Goal: Task Accomplishment & Management: Manage account settings

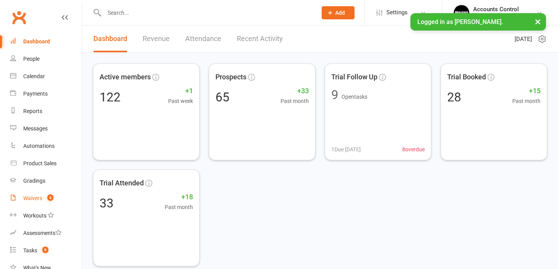
click at [28, 198] on div "Waivers" at bounding box center [32, 198] width 19 height 6
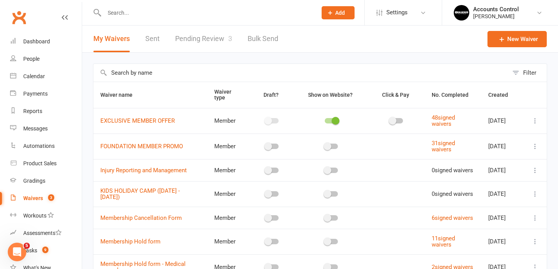
click at [204, 39] on link "Pending Review 3" at bounding box center [203, 39] width 57 height 27
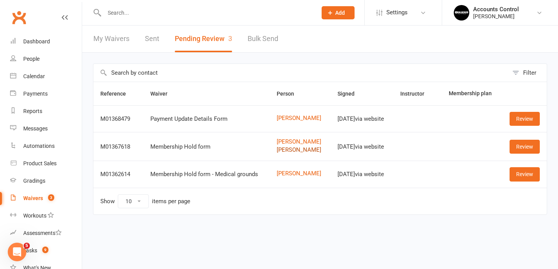
click at [300, 153] on link "Luka Maksimovic" at bounding box center [299, 150] width 47 height 7
click at [531, 154] on link "Review" at bounding box center [524, 147] width 30 height 14
click at [155, 12] on input "text" at bounding box center [206, 12] width 209 height 11
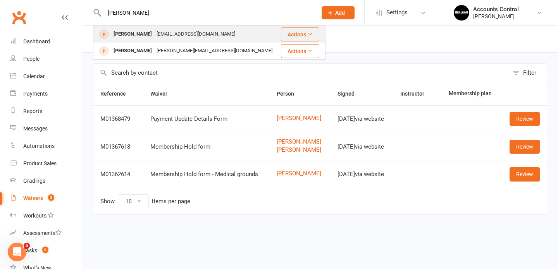
type input "kane"
click at [124, 36] on div "Kane Scott" at bounding box center [132, 34] width 43 height 11
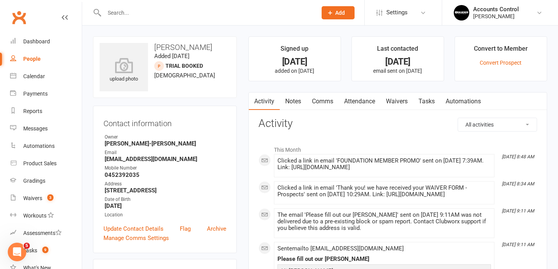
click at [404, 99] on link "Waivers" at bounding box center [396, 102] width 33 height 18
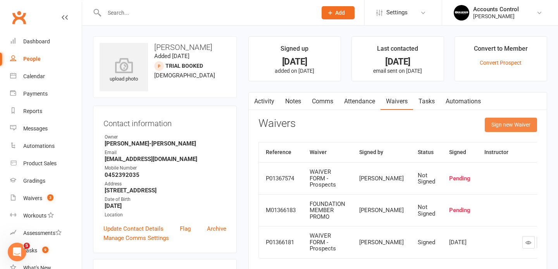
click at [507, 126] on button "Sign new Waiver" at bounding box center [510, 125] width 52 height 14
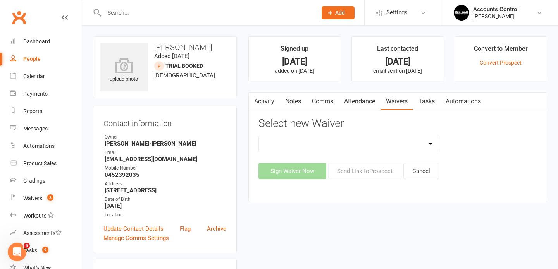
click at [362, 145] on select "EXCLUSIVE MEMBER OFFER FOUNDATION MEMBER PROMO Injury Reporting and Management …" at bounding box center [349, 143] width 181 height 15
click at [321, 102] on link "Comms" at bounding box center [322, 102] width 32 height 18
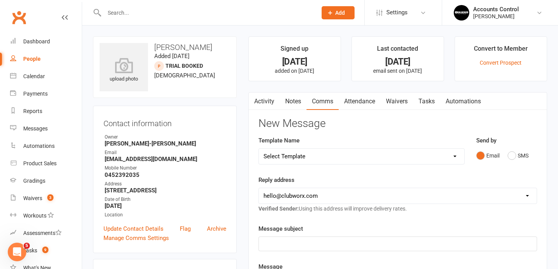
click at [398, 103] on link "Waivers" at bounding box center [396, 102] width 33 height 18
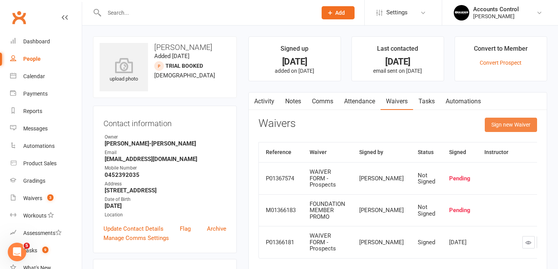
click at [511, 126] on button "Sign new Waiver" at bounding box center [510, 125] width 52 height 14
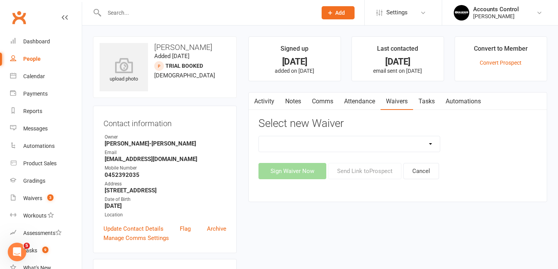
click at [346, 153] on div "EXCLUSIVE MEMBER OFFER FOUNDATION MEMBER PROMO Injury Reporting and Management …" at bounding box center [397, 157] width 278 height 43
click at [343, 149] on select "EXCLUSIVE MEMBER OFFER FOUNDATION MEMBER PROMO Injury Reporting and Management …" at bounding box center [349, 143] width 181 height 15
select select "14394"
click at [259, 136] on select "EXCLUSIVE MEMBER OFFER FOUNDATION MEMBER PROMO Injury Reporting and Management …" at bounding box center [349, 143] width 181 height 15
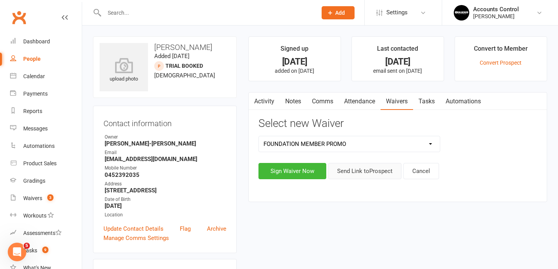
click at [357, 172] on button "Send Link to Prospect" at bounding box center [364, 171] width 73 height 16
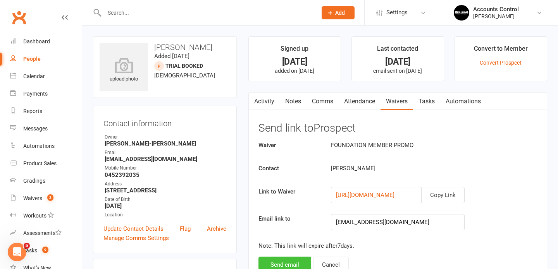
click at [281, 265] on button "Send email" at bounding box center [284, 265] width 53 height 16
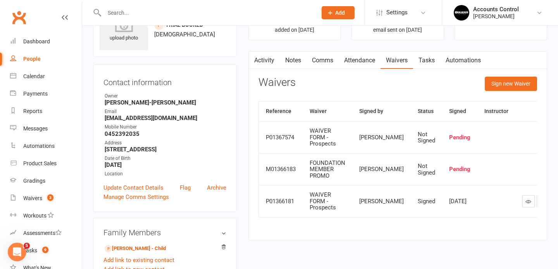
scroll to position [36, 0]
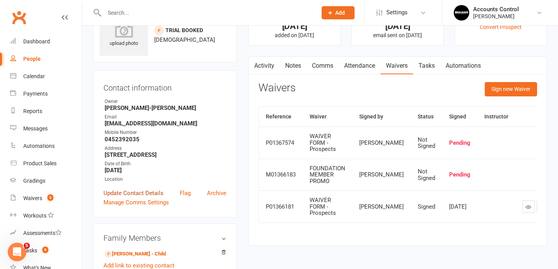
click at [134, 196] on link "Update Contact Details" at bounding box center [133, 193] width 60 height 9
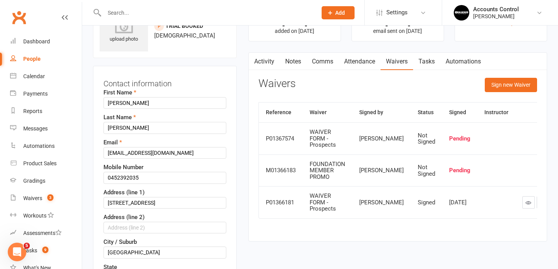
scroll to position [42, 0]
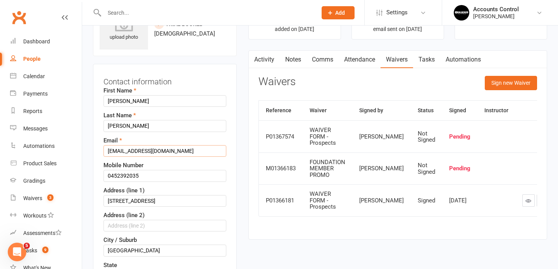
click at [178, 153] on input "lilipilligilbert@gmail.com" at bounding box center [164, 151] width 123 height 12
click at [121, 146] on input "lilipilligilbert@gmail.com" at bounding box center [164, 151] width 123 height 12
type input "l"
paste input "Kane Scott <kane@archiepreecegroup.com.au>"
click at [138, 151] on input "Kane Scott <kane@archiepreecegroup.com.au>" at bounding box center [164, 151] width 123 height 12
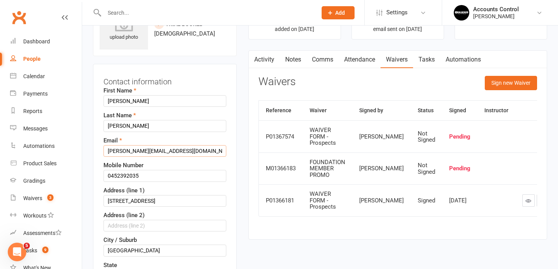
click at [201, 149] on input "kane@archiepreecegroup.com.au>" at bounding box center [164, 151] width 123 height 12
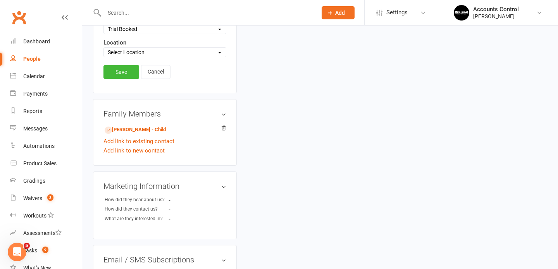
scroll to position [385, 0]
type input "kane@archiepreecegroup.com.au"
click at [125, 73] on link "Save" at bounding box center [121, 73] width 36 height 14
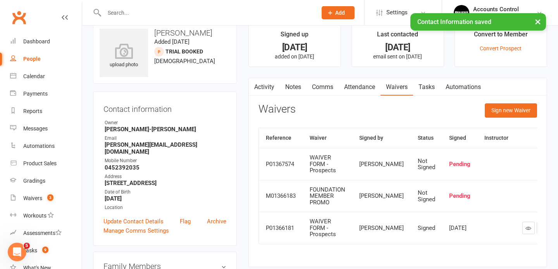
scroll to position [22, 0]
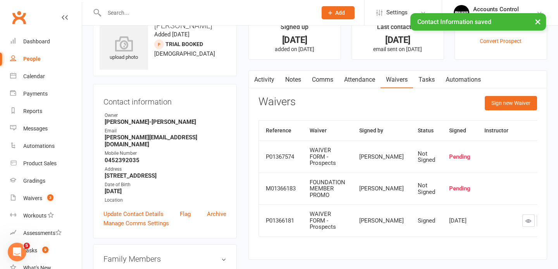
click at [553, 160] on icon "button" at bounding box center [556, 156] width 7 height 7
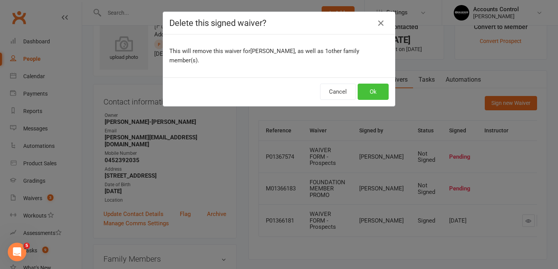
click at [374, 86] on button "Ok" at bounding box center [372, 92] width 31 height 16
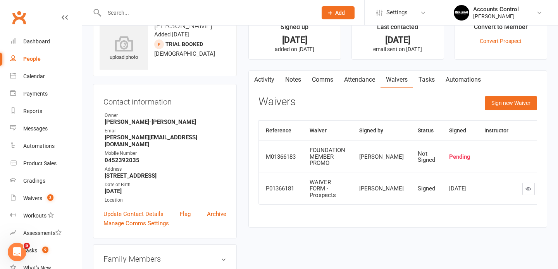
click at [553, 160] on icon "button" at bounding box center [556, 156] width 7 height 7
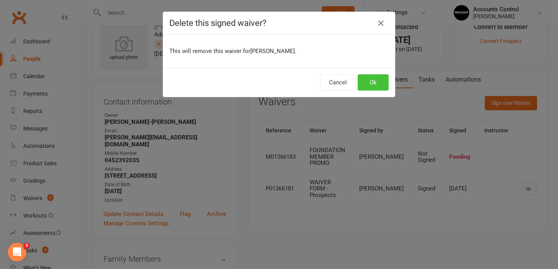
click at [372, 81] on button "Ok" at bounding box center [372, 82] width 31 height 16
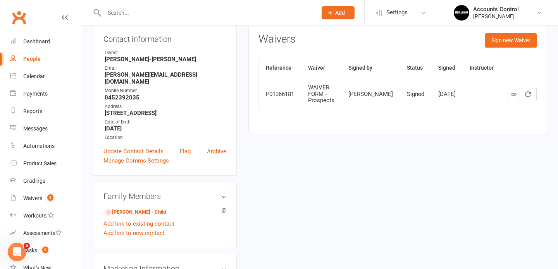
scroll to position [0, 0]
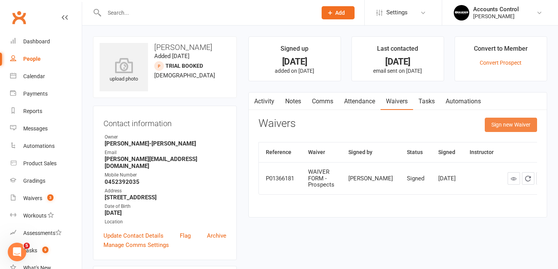
click at [508, 126] on button "Sign new Waiver" at bounding box center [510, 125] width 52 height 14
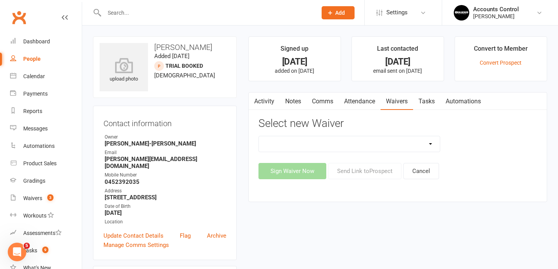
click at [393, 149] on select "EXCLUSIVE MEMBER OFFER FOUNDATION MEMBER PROMO Injury Reporting and Management …" at bounding box center [349, 143] width 181 height 15
select select "14394"
click at [259, 136] on select "EXCLUSIVE MEMBER OFFER FOUNDATION MEMBER PROMO Injury Reporting and Management …" at bounding box center [349, 143] width 181 height 15
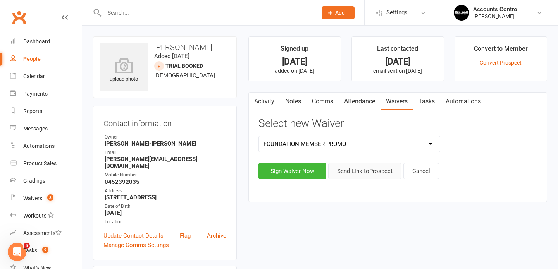
click at [354, 173] on button "Send Link to Prospect" at bounding box center [364, 171] width 73 height 16
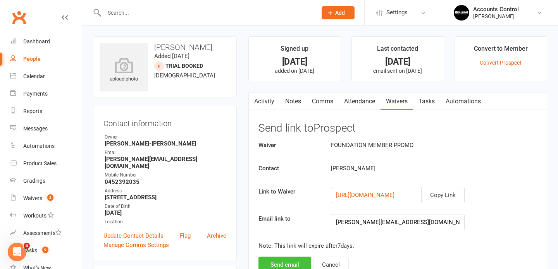
click at [284, 263] on button "Send email" at bounding box center [284, 265] width 53 height 16
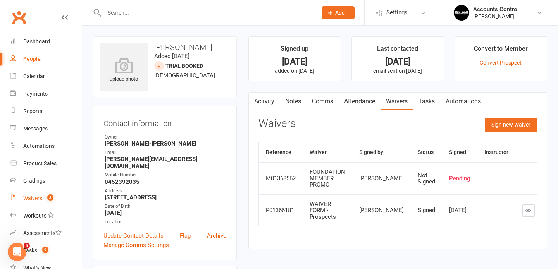
click at [34, 198] on div "Waivers" at bounding box center [32, 198] width 19 height 6
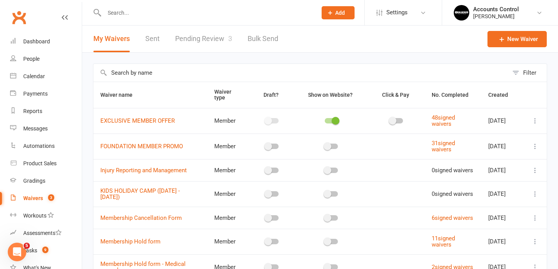
click at [195, 45] on link "Pending Review 3" at bounding box center [203, 39] width 57 height 27
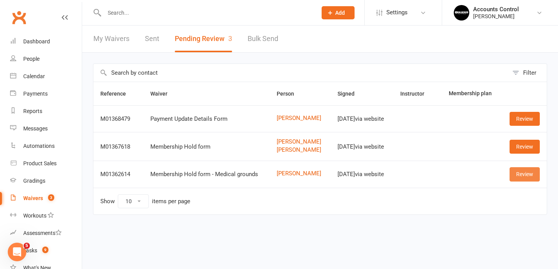
click at [531, 181] on link "Review" at bounding box center [524, 174] width 30 height 14
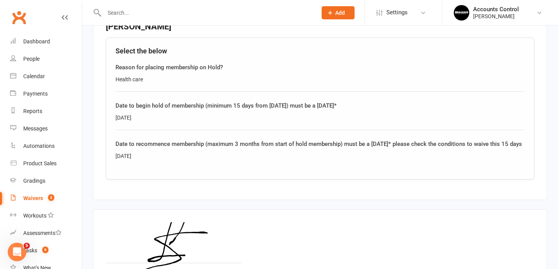
scroll to position [333, 0]
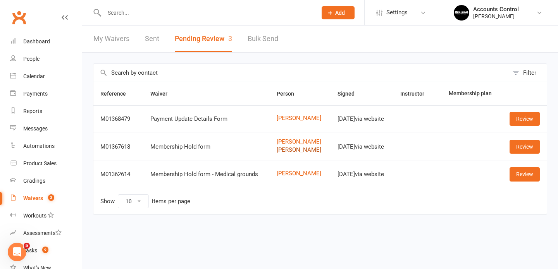
click at [286, 153] on link "Luka Maksimovic" at bounding box center [299, 150] width 47 height 7
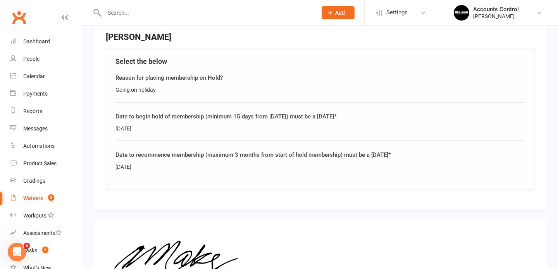
scroll to position [511, 0]
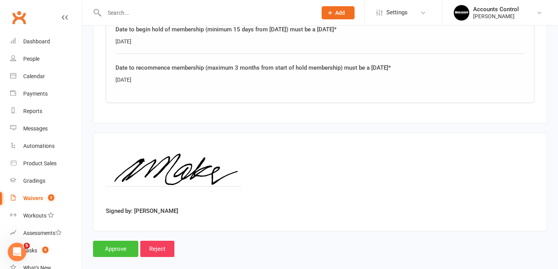
click at [120, 241] on input "Approve" at bounding box center [115, 249] width 45 height 16
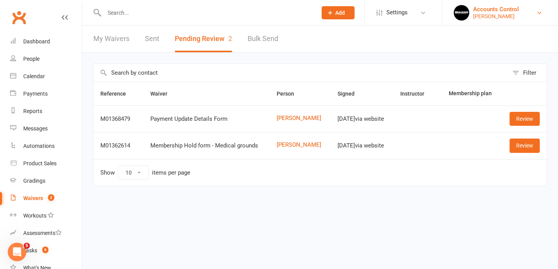
click at [499, 18] on div "[PERSON_NAME]" at bounding box center [496, 16] width 46 height 7
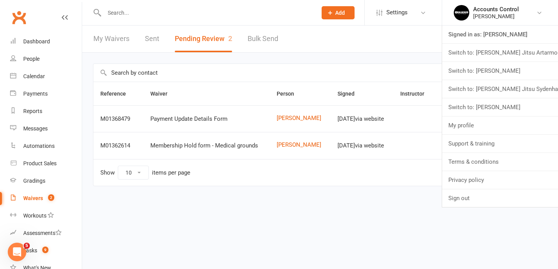
click at [502, 84] on link "Switch to: [PERSON_NAME] Jitsu Sydenham" at bounding box center [500, 89] width 116 height 18
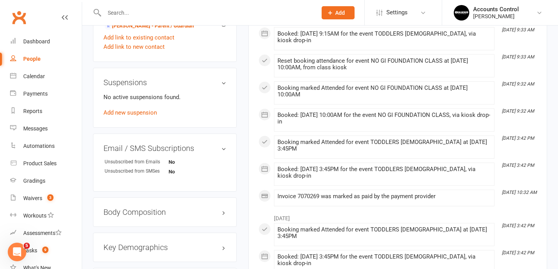
scroll to position [429, 0]
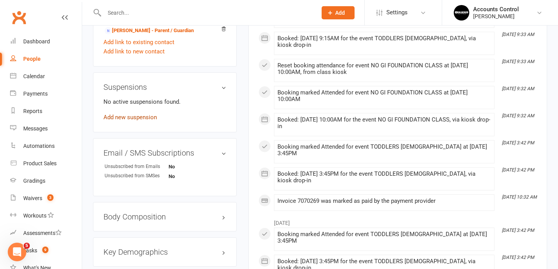
click at [145, 121] on link "Add new suspension" at bounding box center [129, 117] width 53 height 7
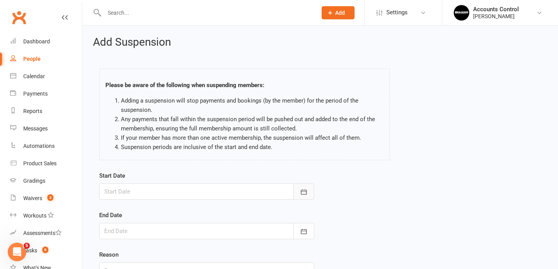
click at [306, 197] on button "button" at bounding box center [303, 192] width 21 height 16
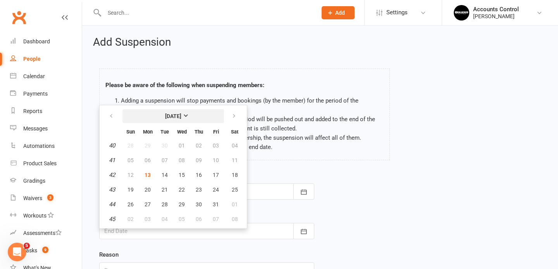
click at [181, 115] on strong "October 2025" at bounding box center [173, 116] width 16 height 6
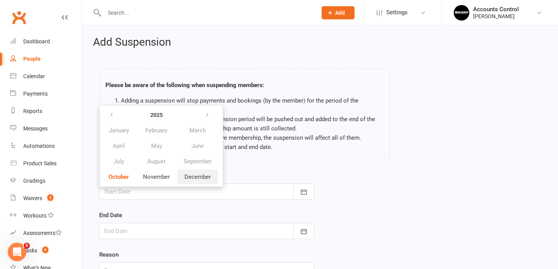
click at [196, 178] on span "December" at bounding box center [197, 176] width 26 height 7
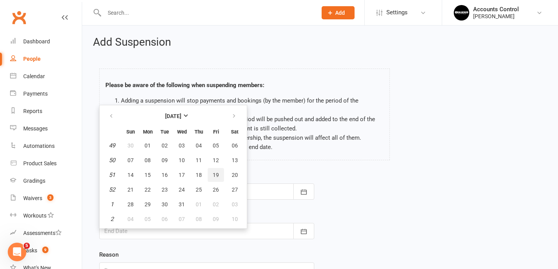
click at [214, 174] on span "19" at bounding box center [216, 175] width 6 height 6
type input "19 Dec 2025"
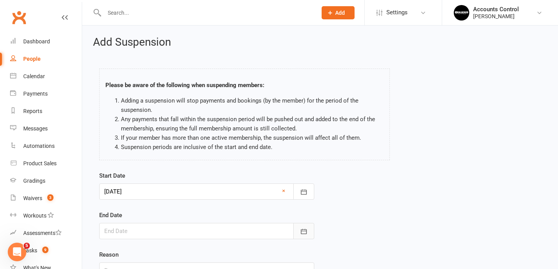
click at [304, 229] on icon "button" at bounding box center [304, 232] width 8 height 8
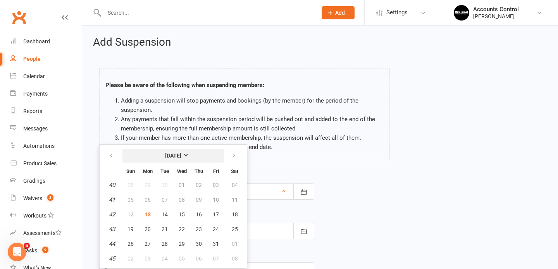
click at [181, 159] on strong "October 2025" at bounding box center [173, 156] width 16 height 6
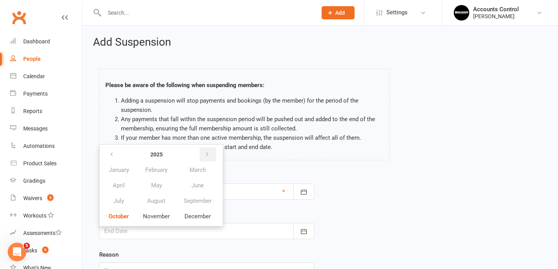
click at [208, 156] on icon "button" at bounding box center [206, 154] width 5 height 6
click at [126, 168] on span "January" at bounding box center [119, 169] width 20 height 7
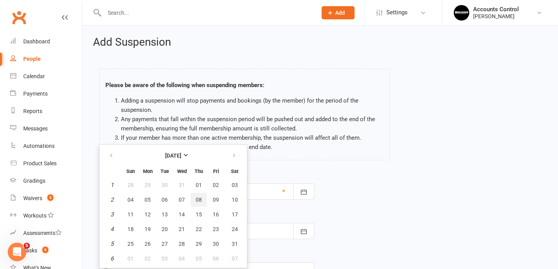
click at [198, 201] on span "08" at bounding box center [199, 200] width 6 height 6
type input "08 Jan 2026"
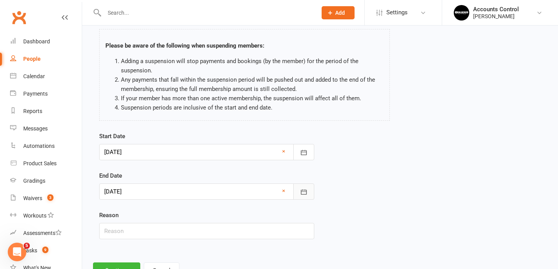
scroll to position [47, 0]
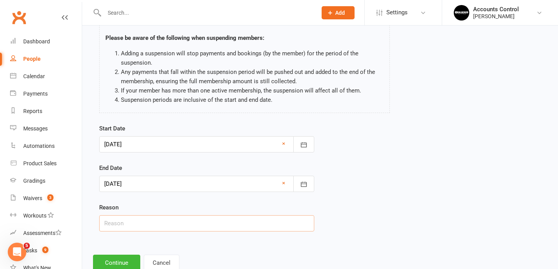
click at [269, 228] on input "text" at bounding box center [206, 223] width 215 height 16
type input "holidays"
click at [119, 262] on button "Continue" at bounding box center [116, 263] width 47 height 16
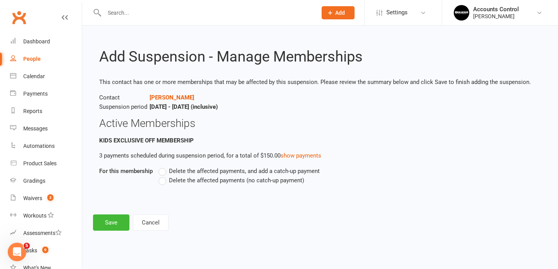
click at [160, 182] on label "Delete the affected payments (no catch-up payment)" at bounding box center [231, 180] width 146 height 9
click at [160, 176] on input "Delete the affected payments (no catch-up payment)" at bounding box center [160, 176] width 5 height 0
click at [113, 223] on button "Save" at bounding box center [111, 222] width 36 height 16
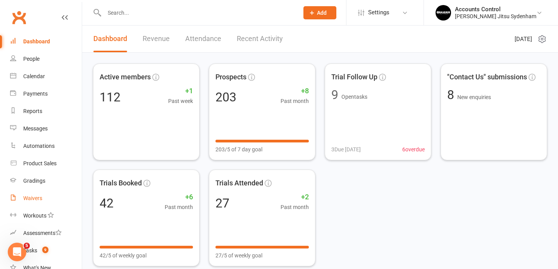
click at [34, 198] on div "Waivers" at bounding box center [32, 198] width 19 height 6
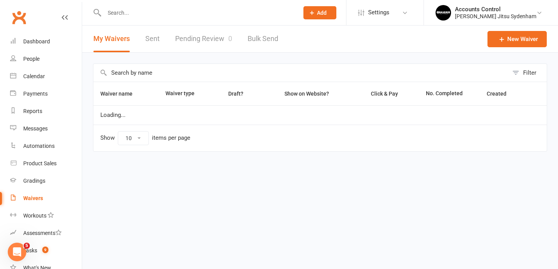
select select "25"
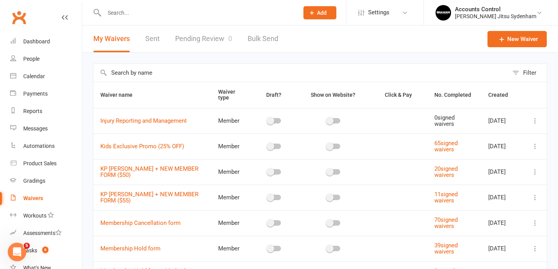
click at [201, 39] on link "Pending Review 0" at bounding box center [203, 39] width 57 height 27
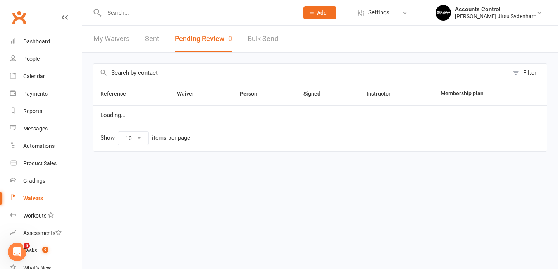
select select "25"
click at [159, 13] on input "text" at bounding box center [197, 12] width 191 height 11
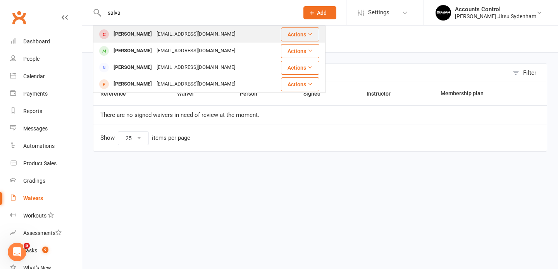
type input "salva"
click at [138, 35] on div "Salvatore Barbastefano" at bounding box center [132, 34] width 43 height 11
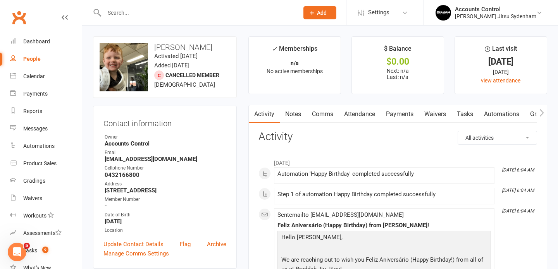
click at [203, 8] on input "text" at bounding box center [197, 12] width 191 height 11
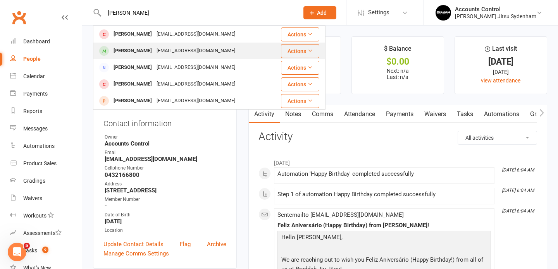
type input "salvatore"
click at [165, 52] on div "Saldima1999@outlook.it" at bounding box center [195, 50] width 83 height 11
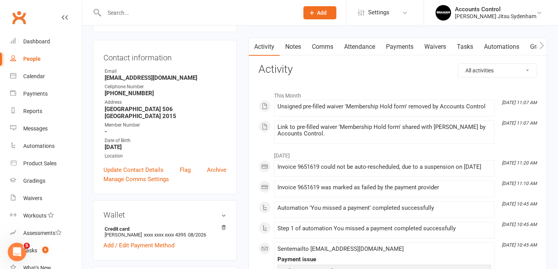
scroll to position [59, 0]
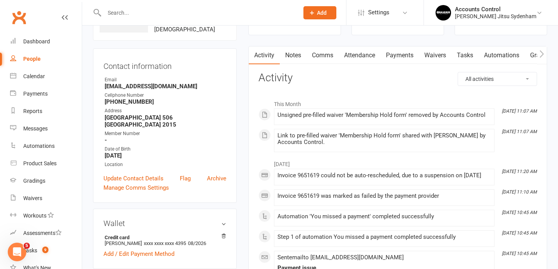
click at [431, 55] on link "Waivers" at bounding box center [435, 55] width 33 height 18
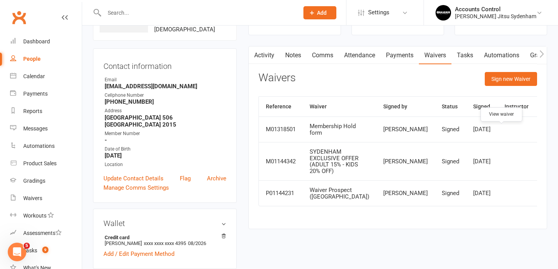
click at [545, 132] on icon at bounding box center [548, 130] width 6 height 6
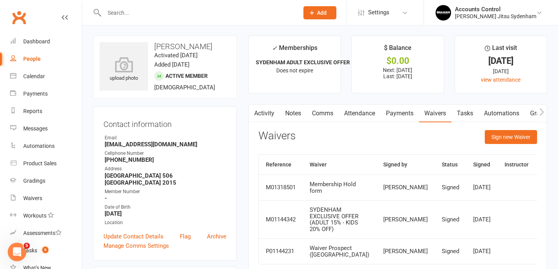
scroll to position [11, 0]
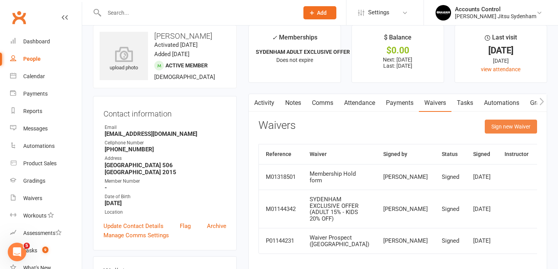
click at [508, 125] on button "Sign new Waiver" at bounding box center [510, 127] width 52 height 14
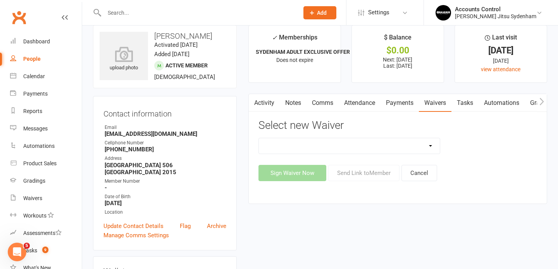
click at [411, 142] on select "Injury Reporting and Management Kids Exclusive Promo (25% OFF) KP SYDENHAM WAIV…" at bounding box center [349, 145] width 181 height 15
select select "13588"
click at [259, 138] on select "Injury Reporting and Management Kids Exclusive Promo (25% OFF) KP SYDENHAM WAIV…" at bounding box center [349, 145] width 181 height 15
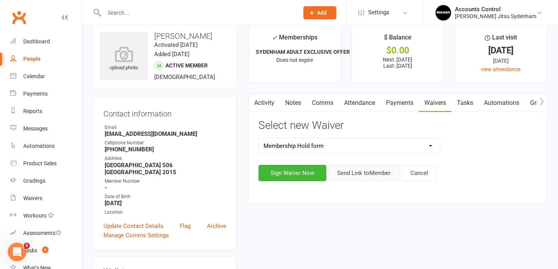
click at [360, 177] on button "Send Link to Member" at bounding box center [363, 173] width 71 height 16
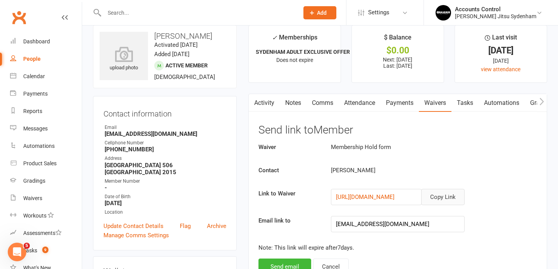
click at [445, 196] on button "Copy Link" at bounding box center [442, 197] width 43 height 16
click at [205, 19] on div at bounding box center [193, 12] width 200 height 25
click at [204, 15] on input "text" at bounding box center [197, 12] width 191 height 11
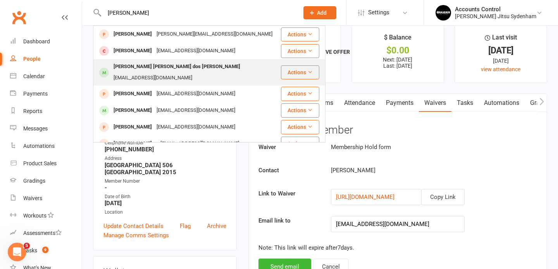
type input "marcelo"
click at [180, 72] on div "Marcelo Cardiano Saavedra dos Reis" at bounding box center [176, 66] width 131 height 11
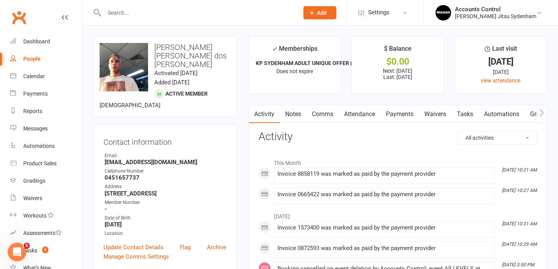
click at [437, 112] on link "Waivers" at bounding box center [435, 114] width 33 height 18
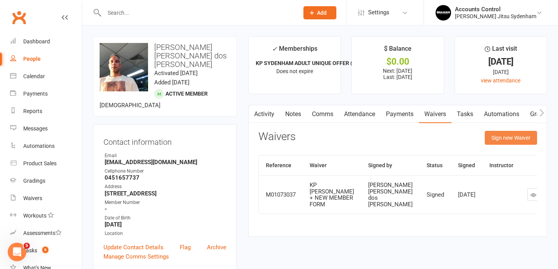
click at [504, 137] on button "Sign new Waiver" at bounding box center [510, 138] width 52 height 14
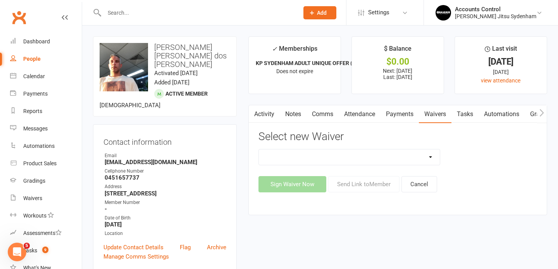
click at [394, 159] on select "Injury Reporting and Management Kids Exclusive Promo (25% OFF) KP SYDENHAM WAIV…" at bounding box center [349, 156] width 181 height 15
select select "13589"
click at [259, 149] on select "Injury Reporting and Management Kids Exclusive Promo (25% OFF) KP SYDENHAM WAIV…" at bounding box center [349, 156] width 181 height 15
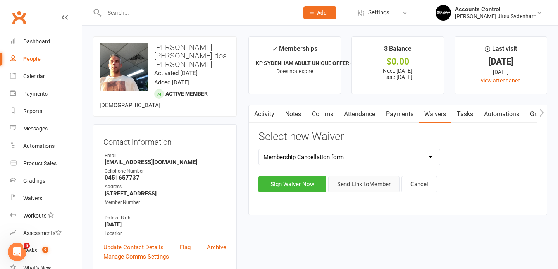
click at [376, 185] on button "Send Link to Member" at bounding box center [363, 184] width 71 height 16
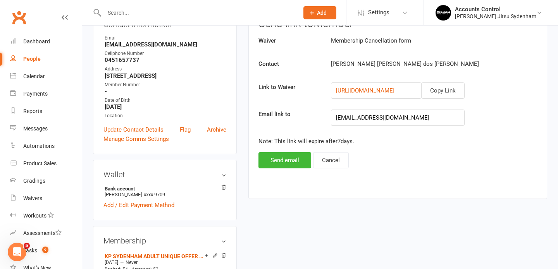
scroll to position [128, 0]
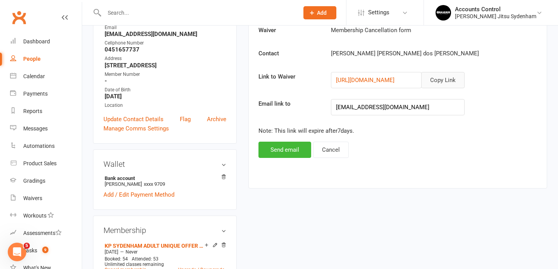
click at [445, 81] on button "Copy Link" at bounding box center [442, 80] width 43 height 16
click at [451, 80] on button "Copy Link" at bounding box center [442, 80] width 43 height 16
click at [285, 154] on button "Send email" at bounding box center [284, 150] width 53 height 16
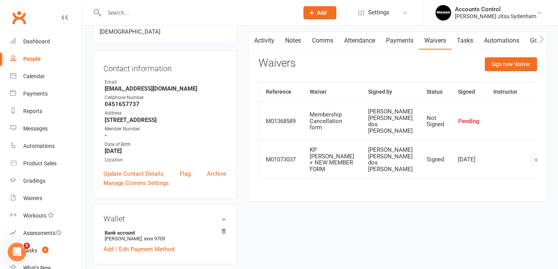
scroll to position [0, 0]
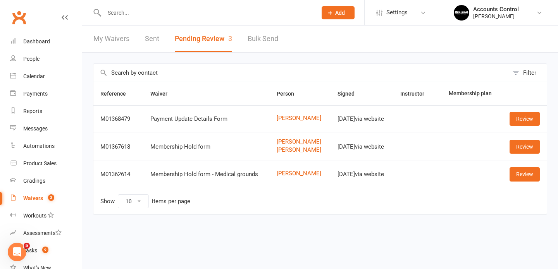
click at [37, 199] on div "Waivers" at bounding box center [33, 198] width 20 height 6
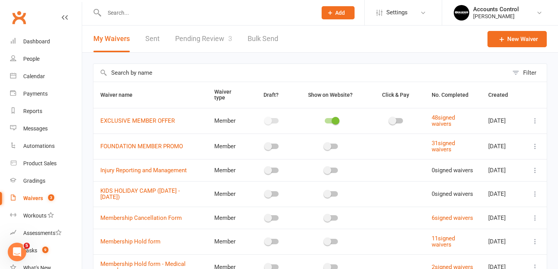
click at [217, 36] on link "Pending Review 3" at bounding box center [203, 39] width 57 height 27
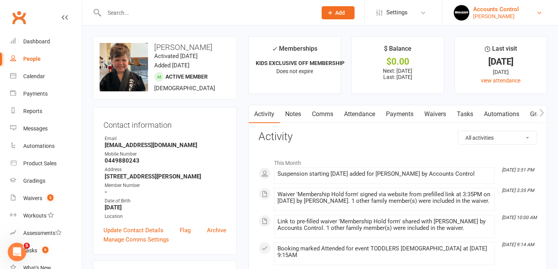
click at [518, 16] on div "[PERSON_NAME]" at bounding box center [496, 16] width 46 height 7
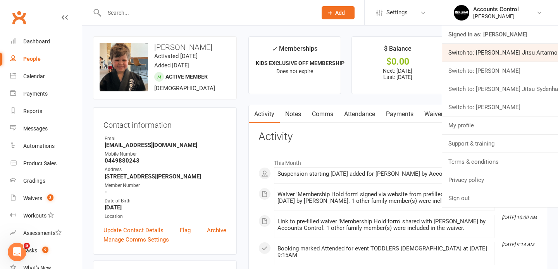
click at [516, 55] on link "Switch to: [PERSON_NAME] Jitsu Artarmon" at bounding box center [500, 53] width 116 height 18
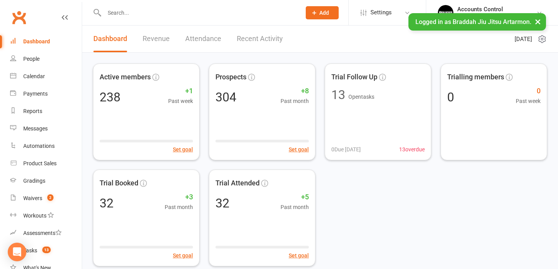
click at [213, 14] on input "text" at bounding box center [199, 12] width 194 height 11
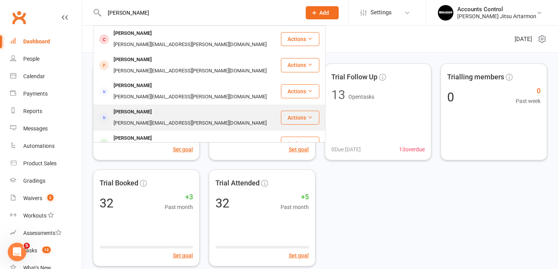
type input "[PERSON_NAME]"
click at [139, 106] on div "[PERSON_NAME]" at bounding box center [132, 111] width 43 height 11
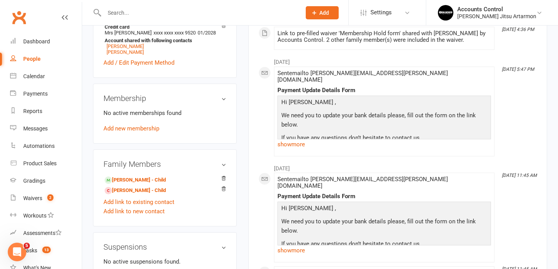
scroll to position [273, 0]
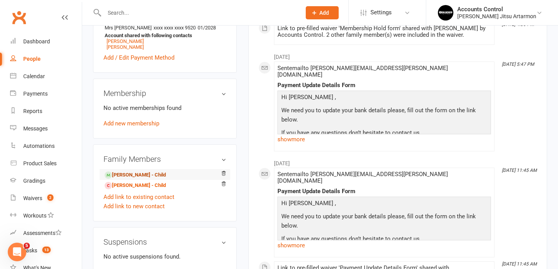
click at [150, 171] on link "Michael Hocking - Child" at bounding box center [135, 175] width 61 height 8
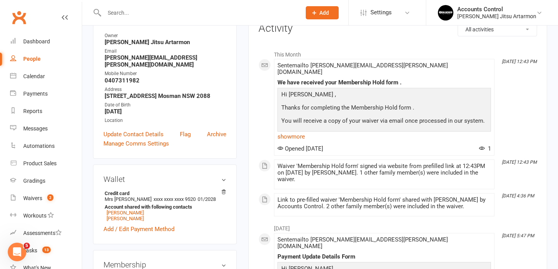
scroll to position [0, 0]
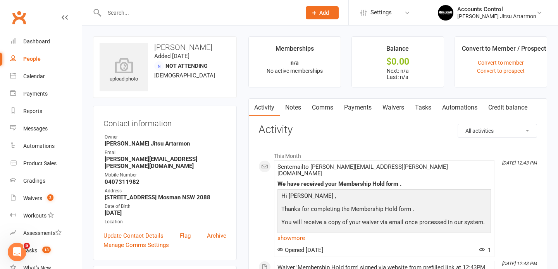
click at [393, 108] on link "Waivers" at bounding box center [393, 108] width 33 height 18
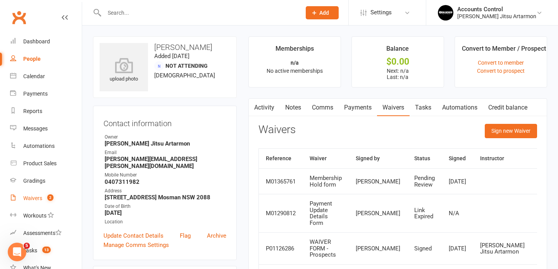
click at [38, 197] on div "Waivers" at bounding box center [32, 198] width 19 height 6
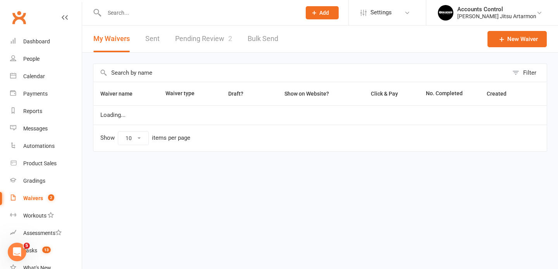
select select "50"
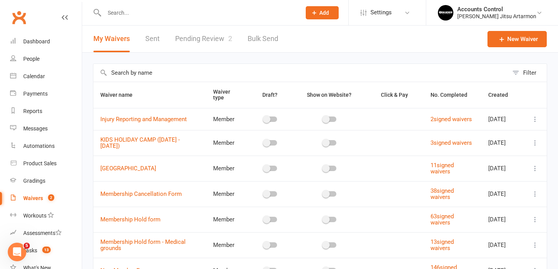
click at [215, 39] on link "Pending Review 2" at bounding box center [203, 39] width 57 height 27
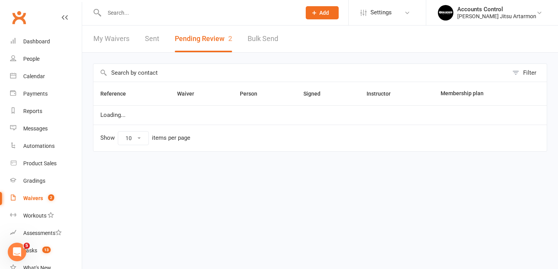
select select "50"
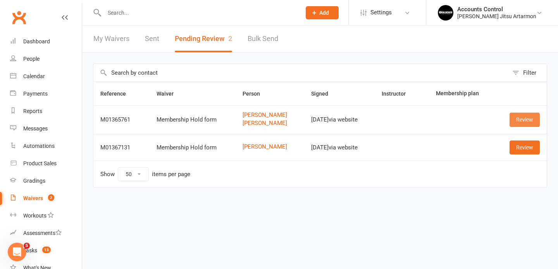
click at [529, 118] on link "Review" at bounding box center [524, 120] width 30 height 14
click at [244, 147] on link "[PERSON_NAME]" at bounding box center [269, 147] width 54 height 7
click at [527, 152] on link "Review" at bounding box center [524, 148] width 30 height 14
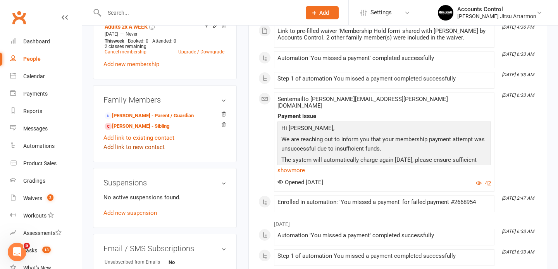
scroll to position [423, 0]
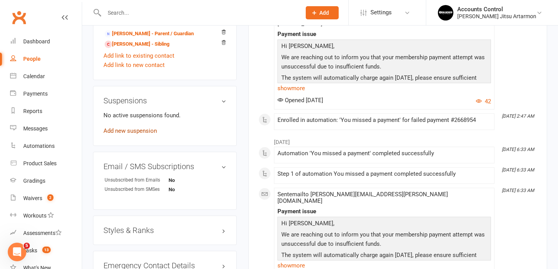
click at [152, 127] on link "Add new suspension" at bounding box center [129, 130] width 53 height 7
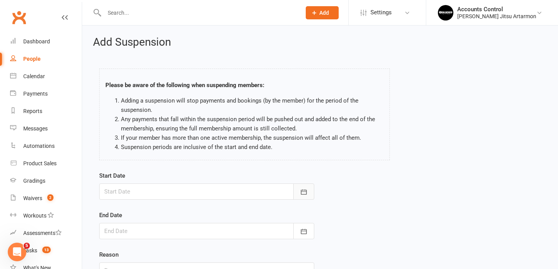
click at [307, 189] on button "button" at bounding box center [303, 192] width 21 height 16
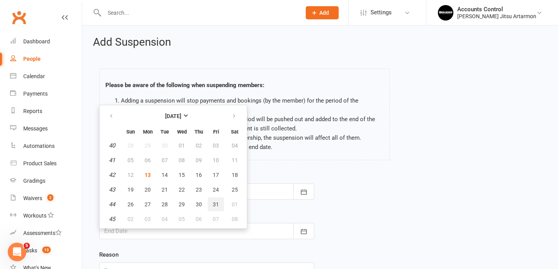
click at [211, 205] on button "31" at bounding box center [216, 204] width 16 height 14
type input "31 Oct 2025"
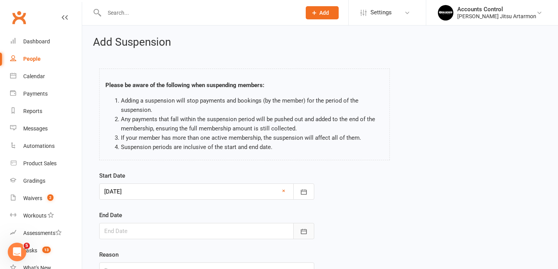
click at [306, 232] on icon "button" at bounding box center [304, 232] width 8 height 8
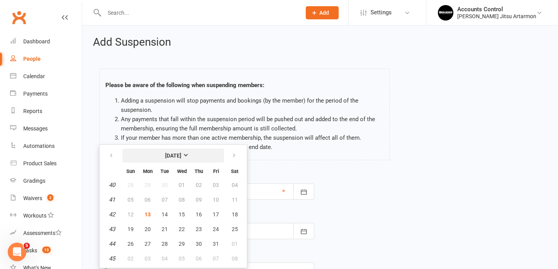
click at [181, 157] on strong "October 2025" at bounding box center [173, 156] width 16 height 6
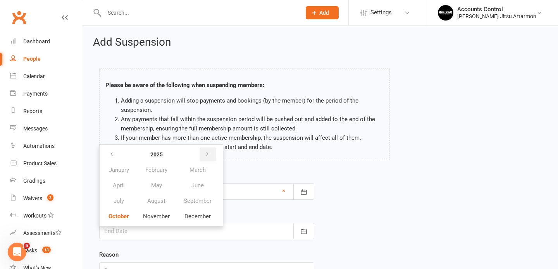
click at [210, 151] on button "button" at bounding box center [207, 155] width 17 height 14
click at [129, 170] on button "January" at bounding box center [119, 170] width 34 height 15
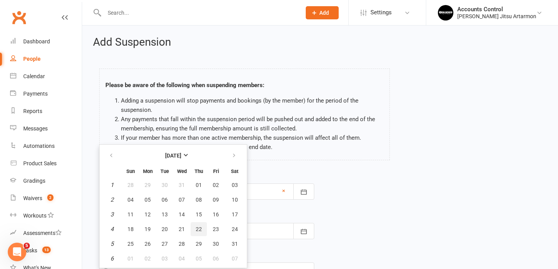
click at [202, 230] on button "22" at bounding box center [198, 229] width 16 height 14
type input "22 Jan 2026"
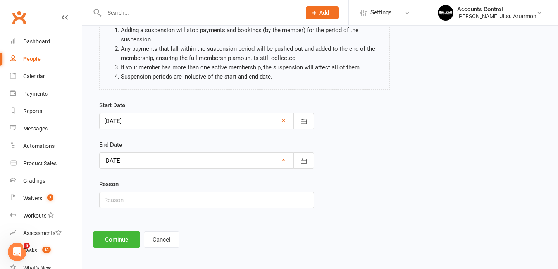
scroll to position [71, 0]
click at [238, 201] on input "text" at bounding box center [206, 199] width 215 height 16
click at [151, 203] on input "text" at bounding box center [206, 199] width 215 height 16
type input "rowing season begins"
click at [120, 246] on button "Continue" at bounding box center [116, 239] width 47 height 16
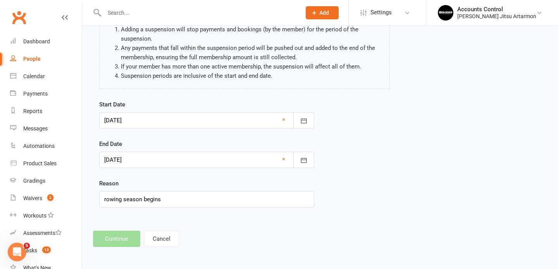
scroll to position [0, 0]
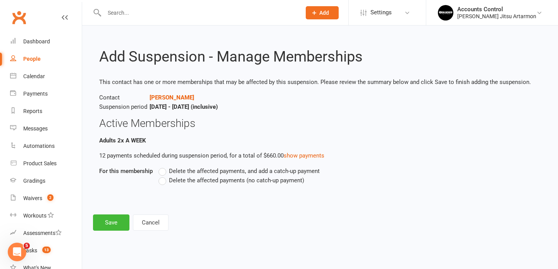
click at [163, 181] on label "Delete the affected payments (no catch-up payment)" at bounding box center [231, 180] width 146 height 9
click at [163, 176] on input "Delete the affected payments (no catch-up payment)" at bounding box center [160, 176] width 5 height 0
click at [116, 221] on button "Save" at bounding box center [111, 222] width 36 height 16
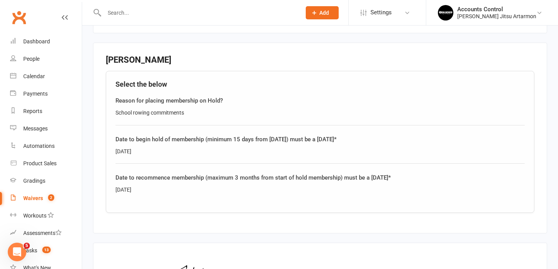
scroll to position [511, 0]
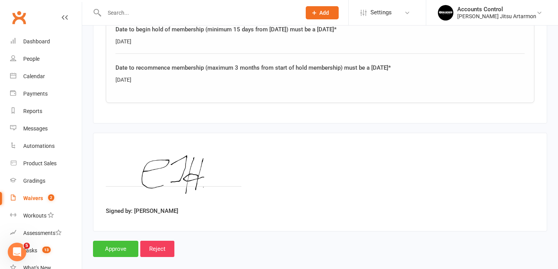
click at [123, 241] on input "Approve" at bounding box center [115, 249] width 45 height 16
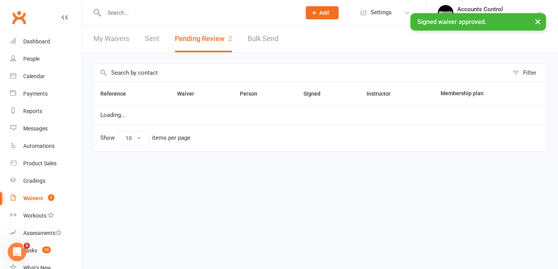
select select "50"
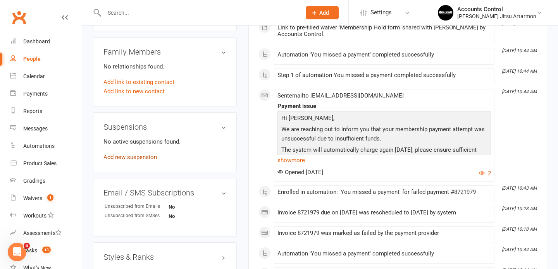
scroll to position [363, 0]
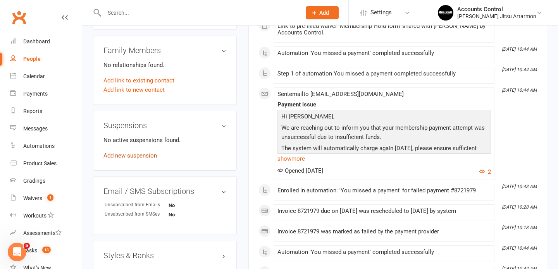
click at [129, 159] on link "Add new suspension" at bounding box center [129, 155] width 53 height 7
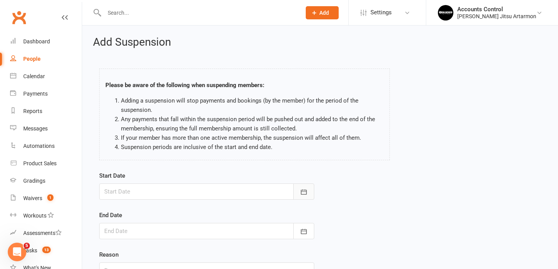
click at [303, 194] on icon "button" at bounding box center [304, 191] width 6 height 5
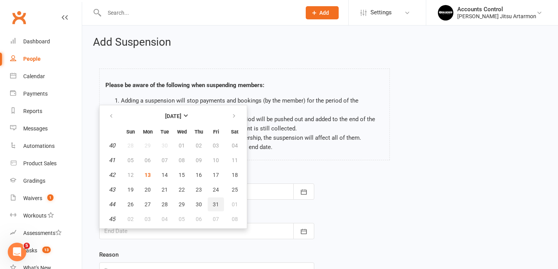
click at [215, 205] on span "31" at bounding box center [216, 204] width 6 height 6
type input "31 Oct 2025"
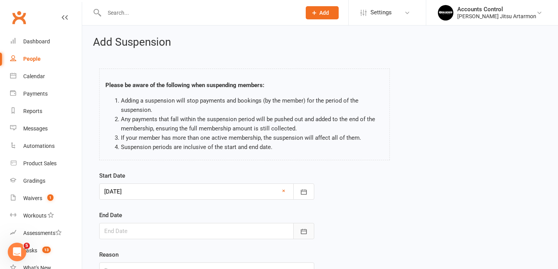
click at [301, 229] on icon "button" at bounding box center [304, 231] width 6 height 5
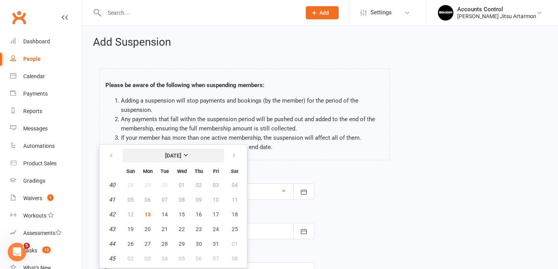
click at [181, 154] on strong "October 2025" at bounding box center [173, 156] width 16 height 6
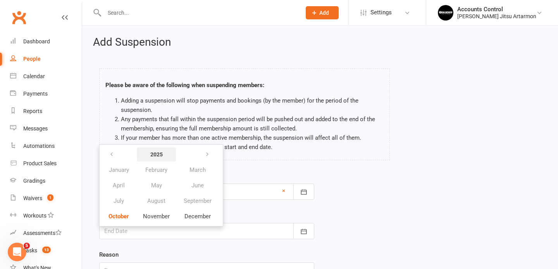
click at [155, 153] on strong "2025" at bounding box center [156, 154] width 12 height 6
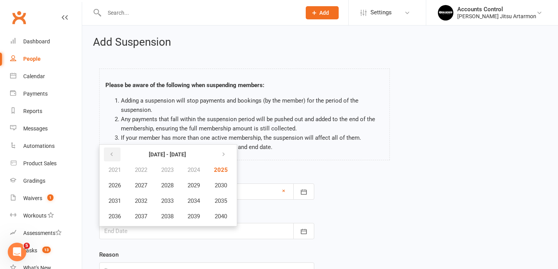
click at [114, 156] on icon "button" at bounding box center [111, 154] width 5 height 6
click at [225, 156] on icon "button" at bounding box center [221, 154] width 5 height 6
click at [117, 189] on button "2026" at bounding box center [115, 185] width 26 height 15
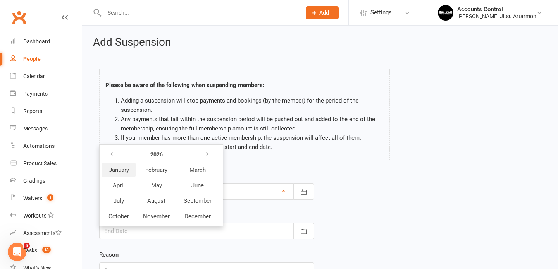
click at [122, 173] on span "January" at bounding box center [119, 169] width 20 height 7
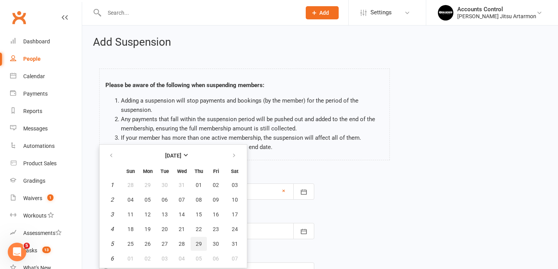
click at [201, 242] on button "29" at bounding box center [198, 244] width 16 height 14
type input "29 Jan 2026"
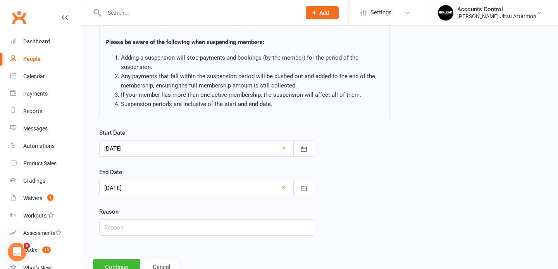
scroll to position [50, 0]
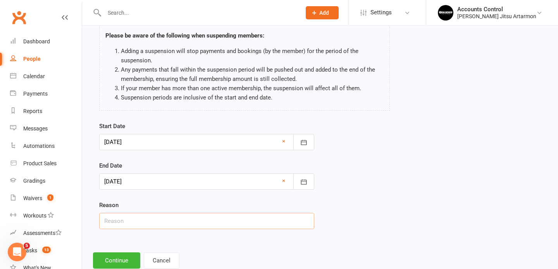
click at [269, 223] on input "text" at bounding box center [206, 221] width 215 height 16
paste input "not able to attend at the moment"
type input "not able to attend at the moment"
click at [110, 260] on button "Continue" at bounding box center [116, 260] width 47 height 16
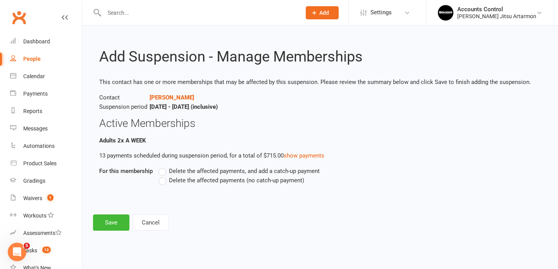
scroll to position [0, 0]
click at [166, 182] on label "Delete the affected payments (no catch-up payment)" at bounding box center [231, 180] width 146 height 9
click at [163, 176] on input "Delete the affected payments (no catch-up payment)" at bounding box center [160, 176] width 5 height 0
click at [103, 226] on button "Save" at bounding box center [111, 222] width 36 height 16
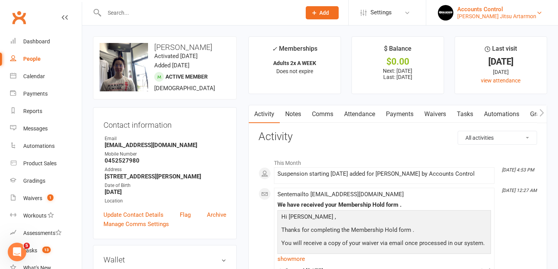
click at [503, 14] on div "Braddah Jiu Jitsu Artarmon" at bounding box center [496, 16] width 79 height 7
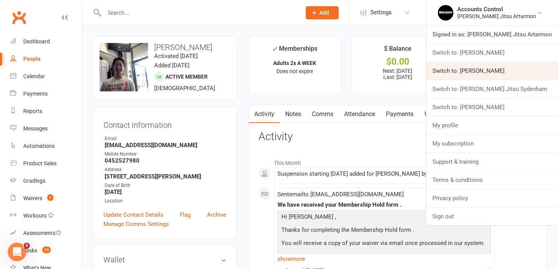
click at [496, 70] on link "Switch to: Braddah Jiu Jitsu Maroubra" at bounding box center [492, 71] width 132 height 18
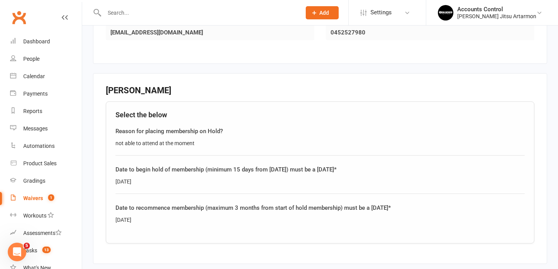
scroll to position [195, 0]
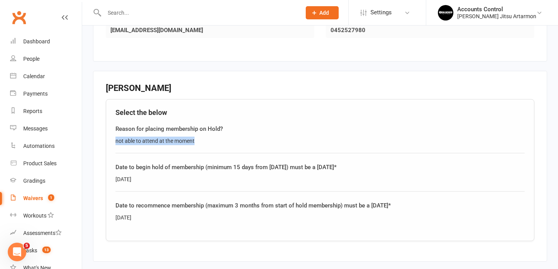
drag, startPoint x: 198, startPoint y: 134, endPoint x: 109, endPoint y: 135, distance: 89.1
click at [109, 135] on div "Select the below Reason for placing membership on Hold? not able to attend at t…" at bounding box center [320, 170] width 428 height 142
copy div "not able to attend at the moment"
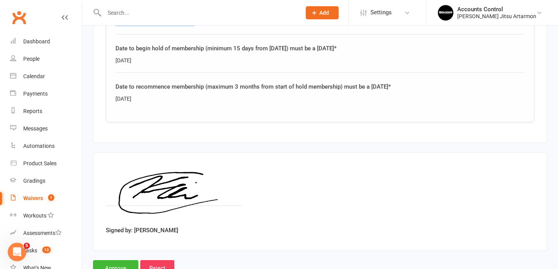
scroll to position [333, 0]
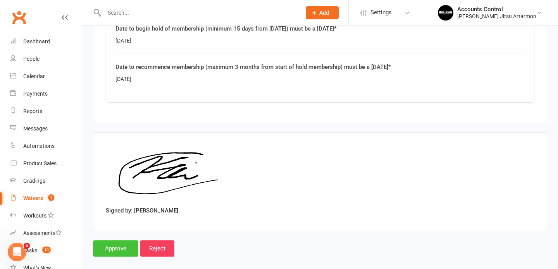
click at [112, 240] on input "Approve" at bounding box center [115, 248] width 45 height 16
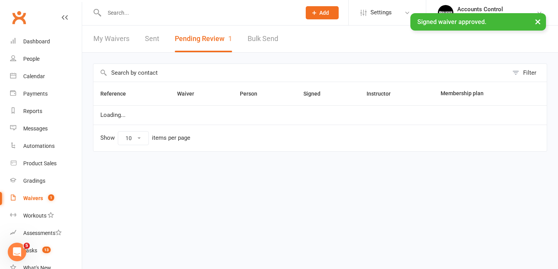
select select "50"
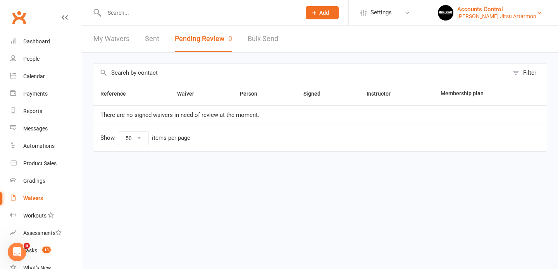
click at [513, 12] on div "Accounts Control" at bounding box center [496, 9] width 79 height 7
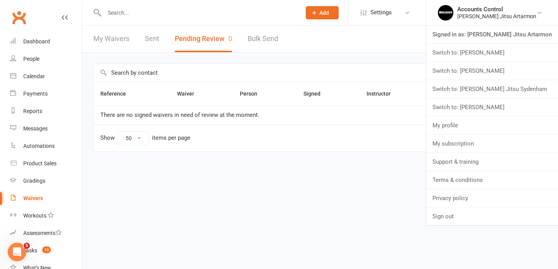
click at [354, 59] on div "Filter Reference Waiver Person Signed Instructor Membership plan There are no s…" at bounding box center [319, 113] width 475 height 121
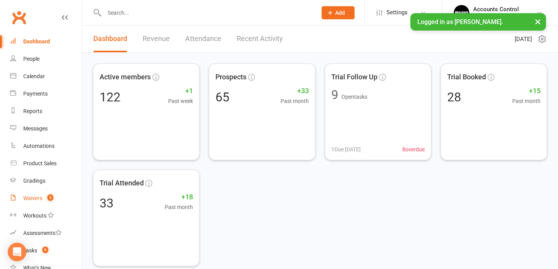
click at [26, 199] on div "Waivers" at bounding box center [32, 198] width 19 height 6
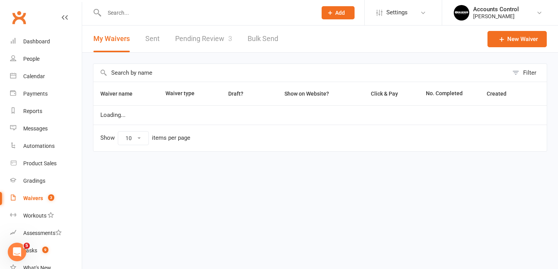
click at [213, 43] on link "Pending Review 3" at bounding box center [203, 39] width 57 height 27
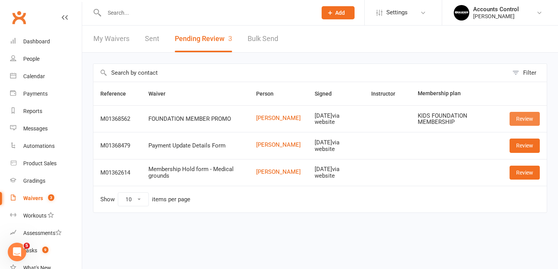
click at [530, 118] on link "Review" at bounding box center [524, 119] width 30 height 14
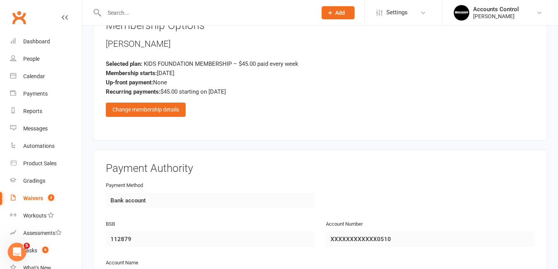
scroll to position [370, 0]
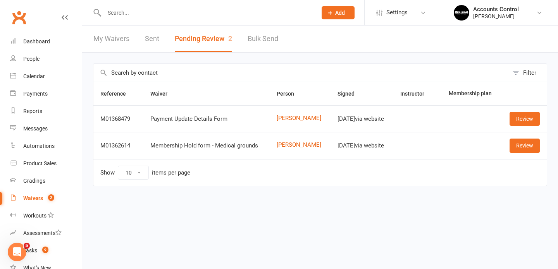
click at [161, 9] on input "text" at bounding box center [206, 12] width 209 height 11
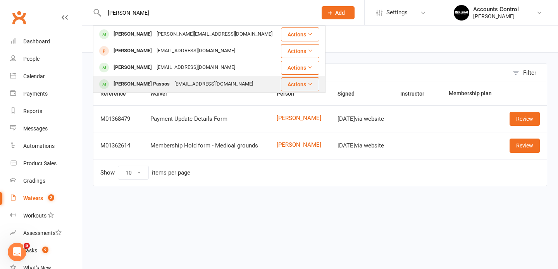
type input "[PERSON_NAME]"
click at [165, 83] on div "Pedro Henrique Bueno Passos" at bounding box center [141, 84] width 61 height 11
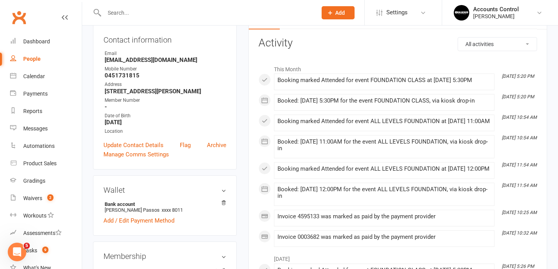
scroll to position [63, 0]
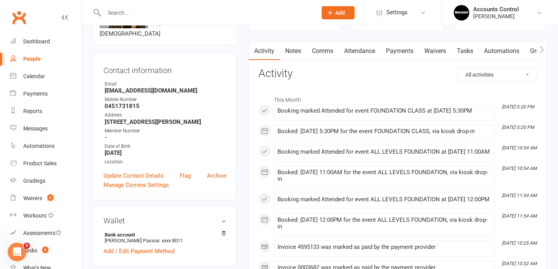
click at [407, 53] on link "Payments" at bounding box center [399, 51] width 38 height 18
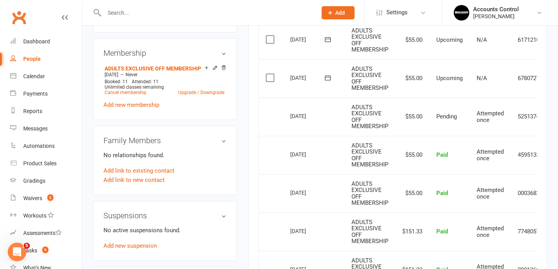
scroll to position [270, 0]
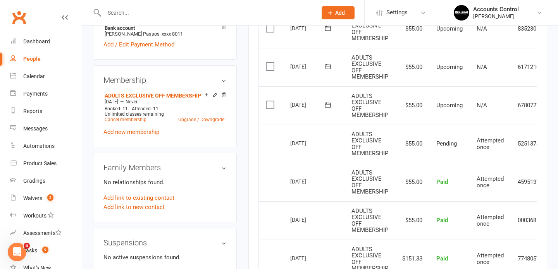
click at [508, 108] on td "N/A" at bounding box center [489, 105] width 41 height 38
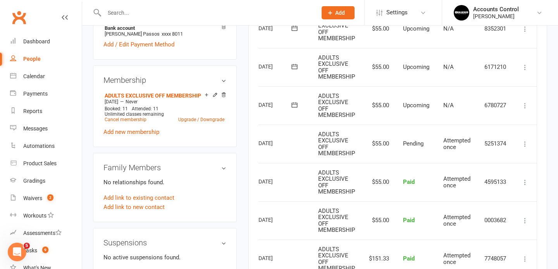
scroll to position [0, 35]
click at [525, 104] on icon at bounding box center [525, 106] width 8 height 8
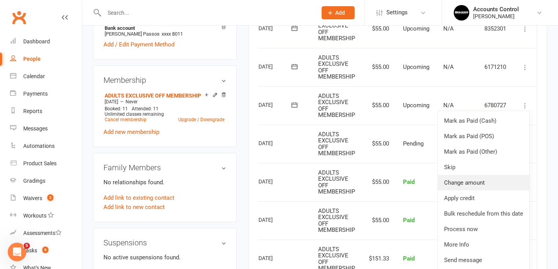
click at [468, 183] on link "Change amount" at bounding box center [482, 182] width 91 height 15
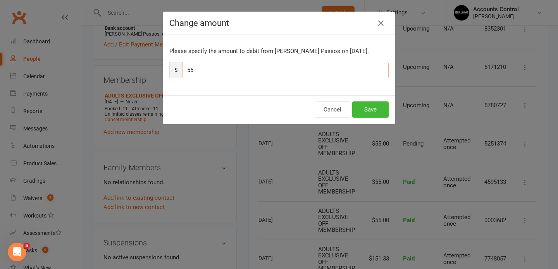
click at [314, 76] on input "55" at bounding box center [285, 70] width 206 height 16
type input "5"
type input "99.50"
click at [369, 118] on button "Save" at bounding box center [370, 109] width 36 height 16
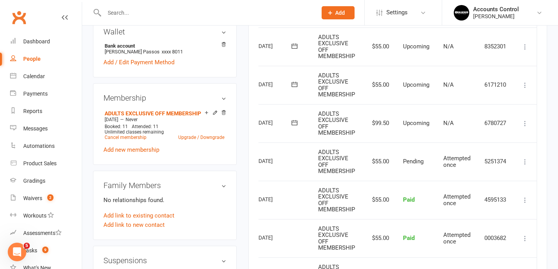
scroll to position [251, 0]
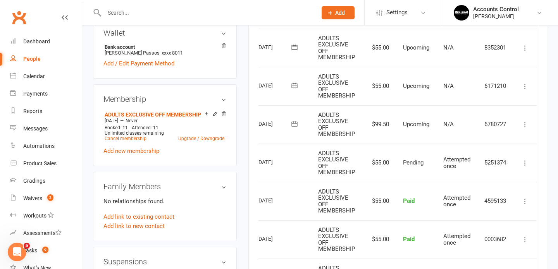
click at [526, 84] on icon at bounding box center [525, 86] width 8 height 8
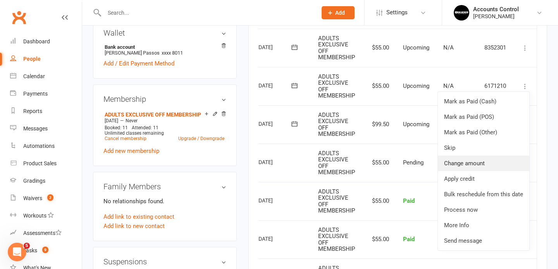
click at [472, 165] on link "Change amount" at bounding box center [482, 163] width 91 height 15
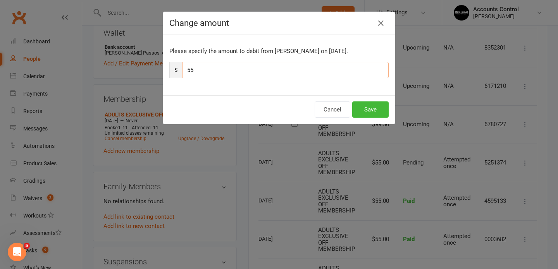
click at [269, 78] on input "55" at bounding box center [285, 70] width 206 height 16
type input "5"
type input "99.50"
click at [372, 118] on button "Save" at bounding box center [370, 109] width 36 height 16
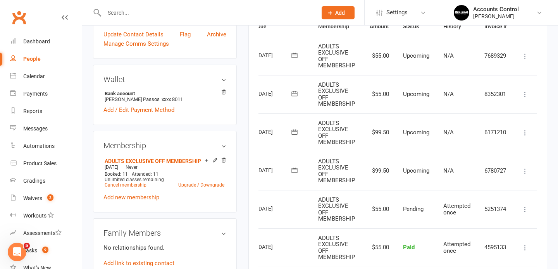
scroll to position [213, 0]
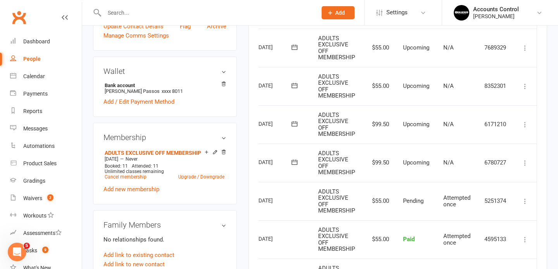
click at [468, 152] on td "N/A" at bounding box center [456, 163] width 41 height 38
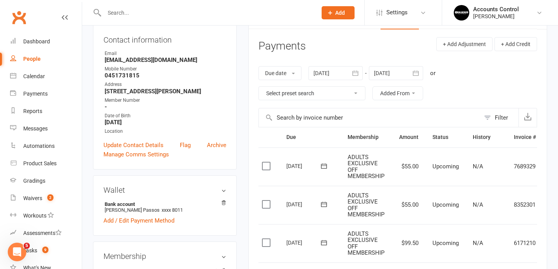
scroll to position [0, 0]
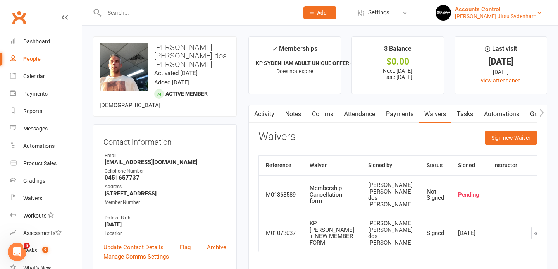
click at [519, 14] on div "[PERSON_NAME] Jitsu Sydenham" at bounding box center [495, 16] width 81 height 7
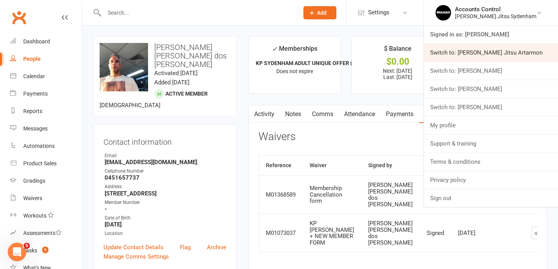
click at [509, 58] on link "Switch to: [PERSON_NAME] Jitsu Artarmon" at bounding box center [491, 53] width 134 height 18
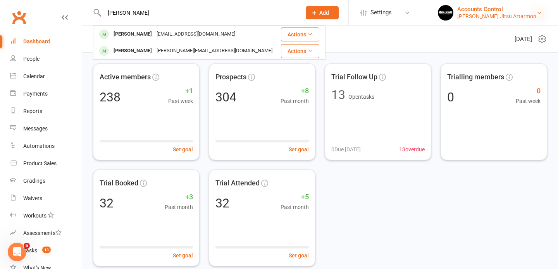
type input "[PERSON_NAME]"
click at [536, 13] on icon at bounding box center [539, 13] width 6 height 6
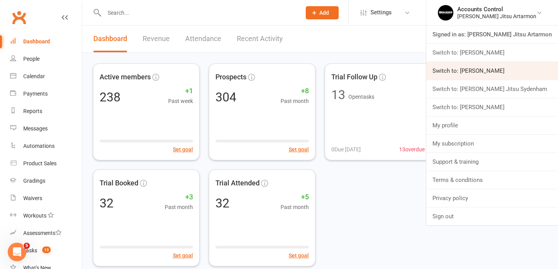
click at [499, 75] on link "Switch to: [PERSON_NAME]" at bounding box center [492, 71] width 132 height 18
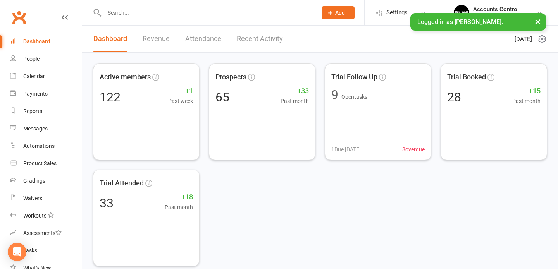
click at [181, 15] on input "text" at bounding box center [206, 12] width 209 height 11
type input "c"
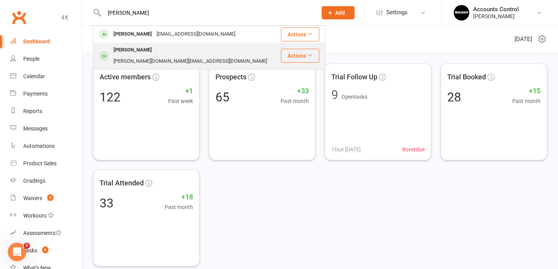
type input "[PERSON_NAME]"
click at [146, 52] on div "[PERSON_NAME]" at bounding box center [132, 50] width 43 height 11
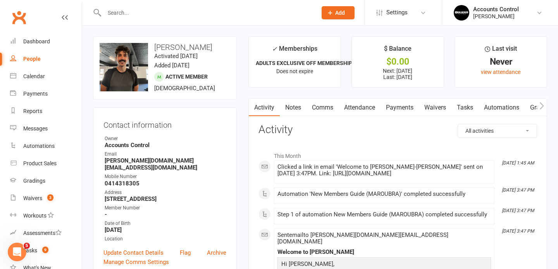
click at [428, 108] on link "Waivers" at bounding box center [435, 108] width 33 height 18
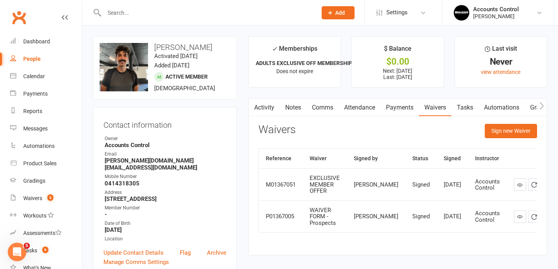
click at [400, 104] on link "Payments" at bounding box center [399, 108] width 38 height 18
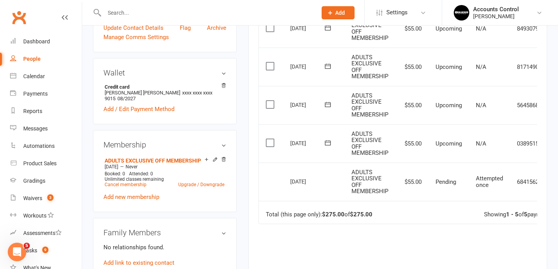
scroll to position [222, 0]
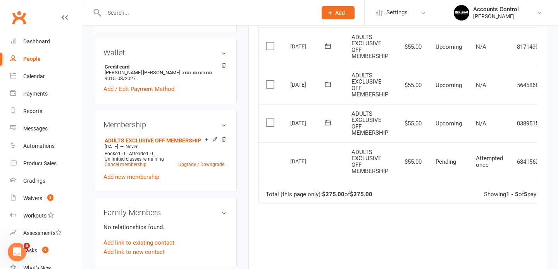
scroll to position [250, 0]
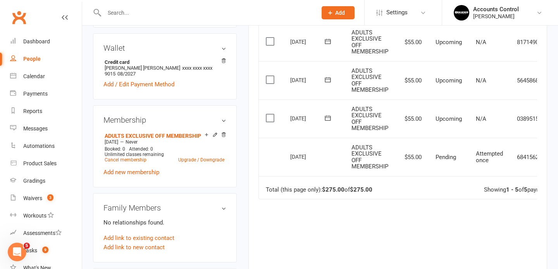
click at [506, 120] on td "N/A" at bounding box center [488, 119] width 41 height 38
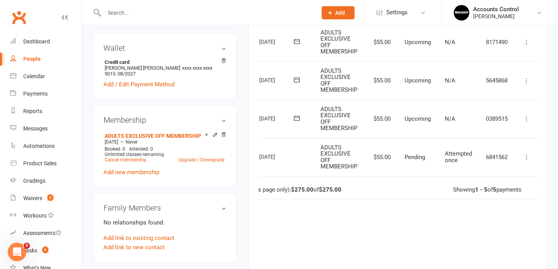
scroll to position [0, 33]
click at [526, 119] on icon at bounding box center [525, 119] width 8 height 8
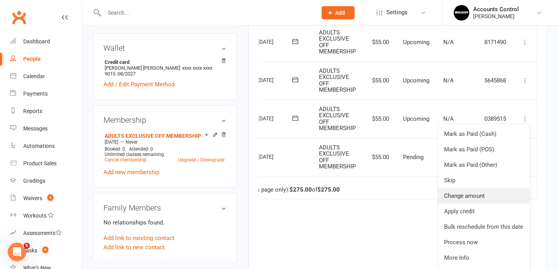
click at [464, 197] on link "Change amount" at bounding box center [482, 195] width 91 height 15
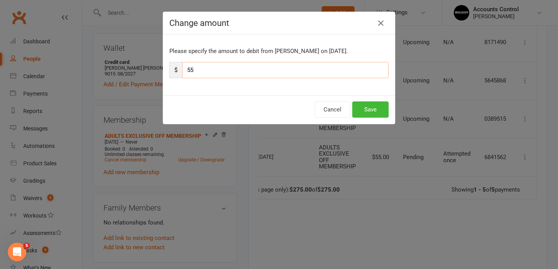
click at [347, 75] on input "55" at bounding box center [285, 70] width 206 height 16
type input "5"
type input "158"
click at [379, 111] on button "Save" at bounding box center [370, 109] width 36 height 16
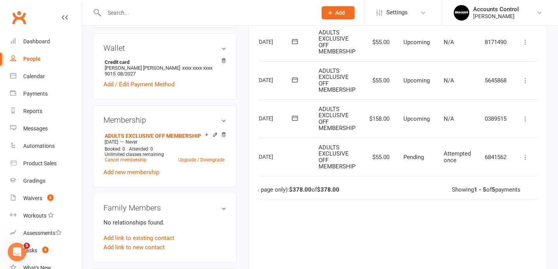
click at [527, 82] on icon at bounding box center [525, 81] width 8 height 8
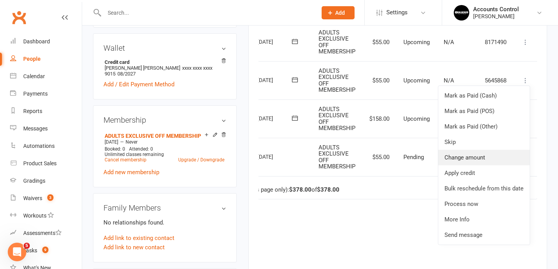
click at [474, 156] on link "Change amount" at bounding box center [483, 157] width 91 height 15
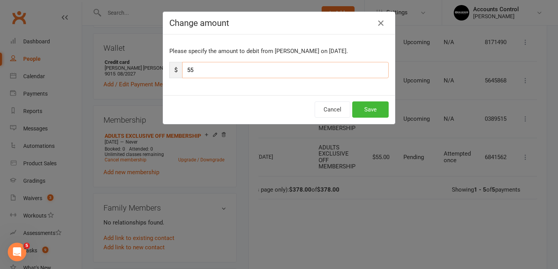
click at [348, 72] on input "55" at bounding box center [285, 70] width 206 height 16
type input "5"
type input "158"
click at [376, 108] on button "Save" at bounding box center [370, 109] width 36 height 16
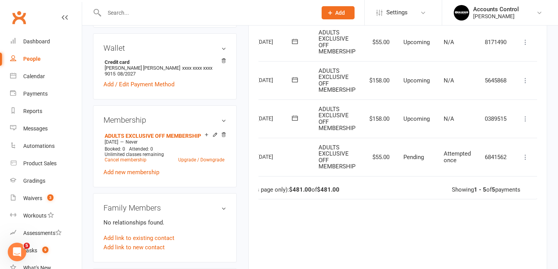
click at [526, 41] on icon at bounding box center [525, 42] width 8 height 8
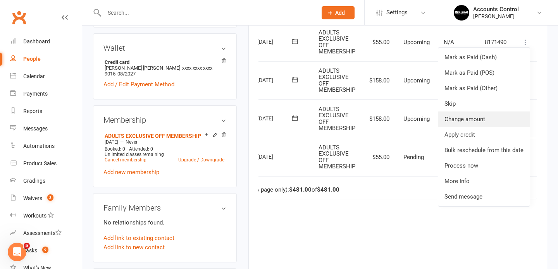
click at [473, 121] on link "Change amount" at bounding box center [483, 119] width 91 height 15
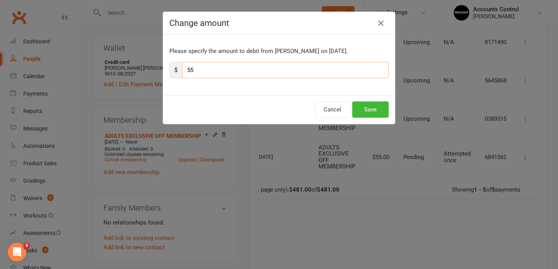
click at [319, 70] on input "55" at bounding box center [285, 70] width 206 height 16
type input "5"
type input "158"
click at [378, 114] on button "Save" at bounding box center [370, 109] width 36 height 16
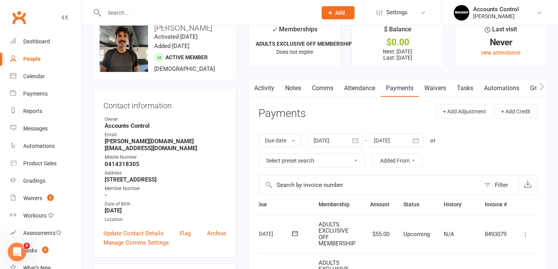
scroll to position [31, 0]
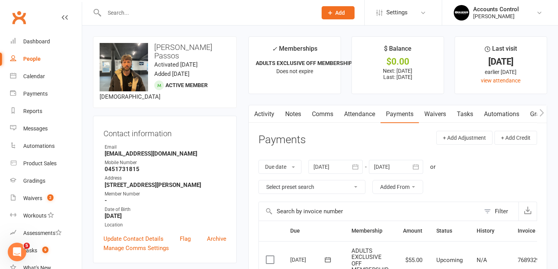
scroll to position [0, 4]
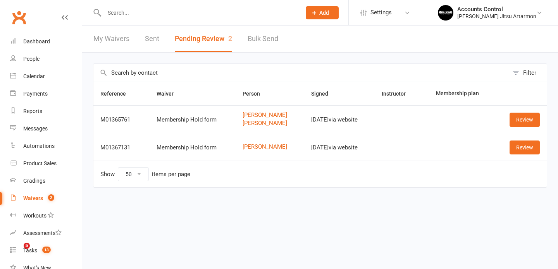
select select "50"
click at [230, 17] on input "text" at bounding box center [199, 12] width 194 height 11
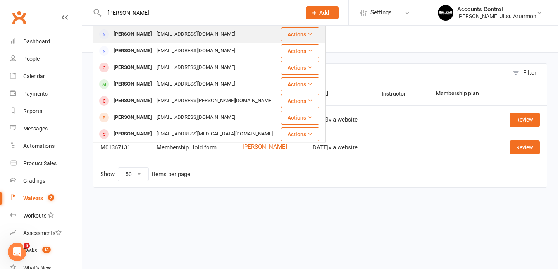
type input "[PERSON_NAME]"
click at [151, 36] on div "[PERSON_NAME]" at bounding box center [132, 34] width 43 height 11
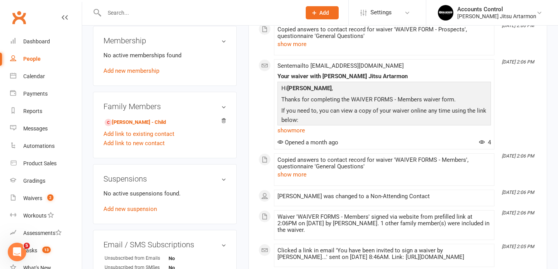
scroll to position [278, 0]
click at [152, 127] on link "Leon Berdugo - Child" at bounding box center [135, 123] width 61 height 8
click at [158, 16] on input "text" at bounding box center [199, 12] width 194 height 11
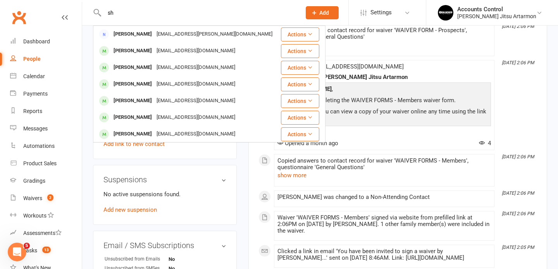
type input "s"
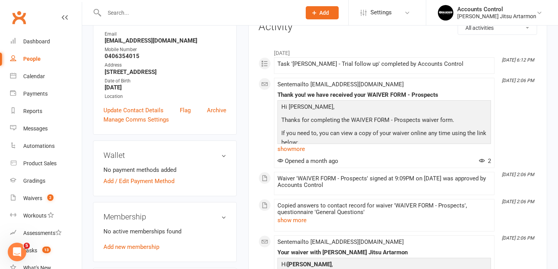
scroll to position [0, 0]
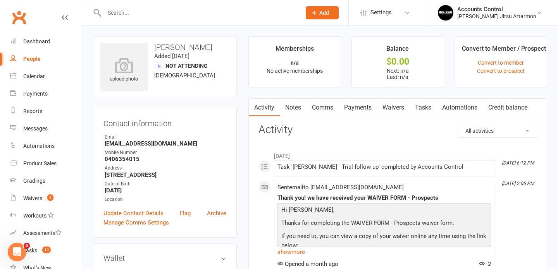
click at [202, 14] on input "text" at bounding box center [199, 12] width 194 height 11
paste input "shantanu sharma <shantanu_sharma34@hotmail.com>"
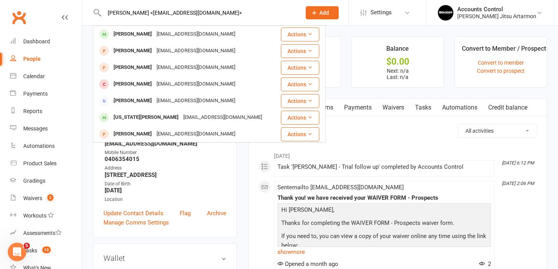
drag, startPoint x: 154, startPoint y: 14, endPoint x: 141, endPoint y: 12, distance: 13.2
click at [141, 12] on input "shantanu sharma <shantanu_sharma34@hotmail.com>" at bounding box center [199, 12] width 194 height 11
click at [148, 12] on input "shantanu sharma <shantanu_sharma34@hotmail.com>" at bounding box center [199, 12] width 194 height 11
drag, startPoint x: 154, startPoint y: 13, endPoint x: 136, endPoint y: 11, distance: 17.9
click at [136, 11] on input "shantanu sharma <shantanu_sharma34@hotmail.com>" at bounding box center [199, 12] width 194 height 11
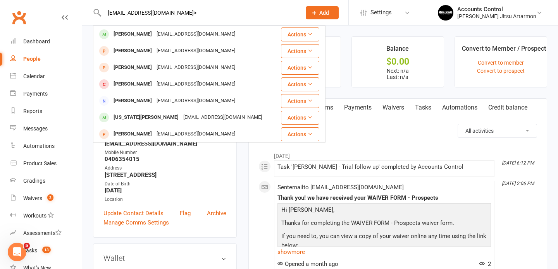
click at [236, 14] on input "shantanu_sharma34@hotmail.com>" at bounding box center [199, 12] width 194 height 11
drag, startPoint x: 233, startPoint y: 14, endPoint x: 102, endPoint y: 14, distance: 131.6
click at [102, 14] on input "[EMAIL_ADDRESS][DOMAIN_NAME]" at bounding box center [199, 12] width 194 height 11
type input "[EMAIL_ADDRESS][DOMAIN_NAME]"
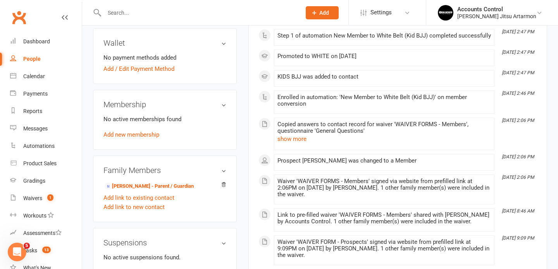
scroll to position [218, 0]
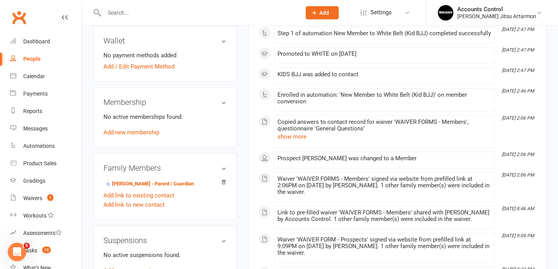
click at [186, 13] on input "text" at bounding box center [199, 12] width 194 height 11
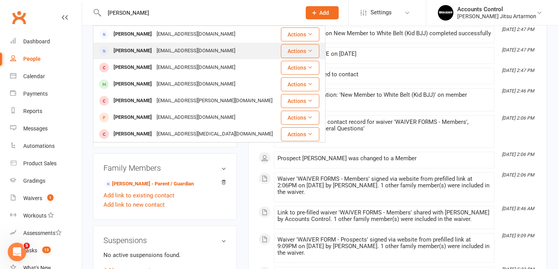
type input "nico ber"
click at [164, 51] on div "[EMAIL_ADDRESS][DOMAIN_NAME]" at bounding box center [195, 50] width 83 height 11
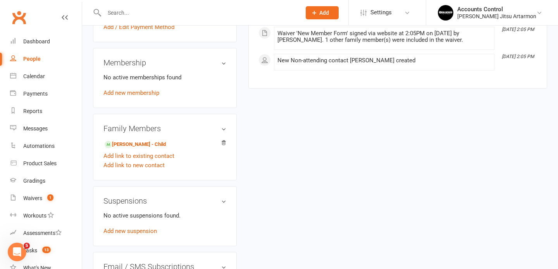
scroll to position [273, 0]
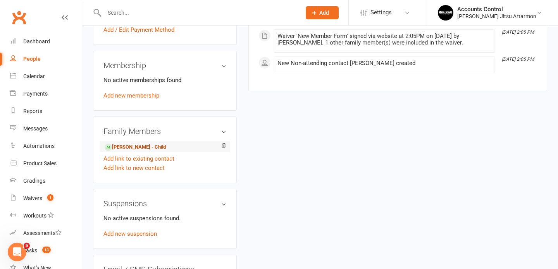
click at [150, 151] on link "Leon Berdugo - Child" at bounding box center [135, 147] width 61 height 8
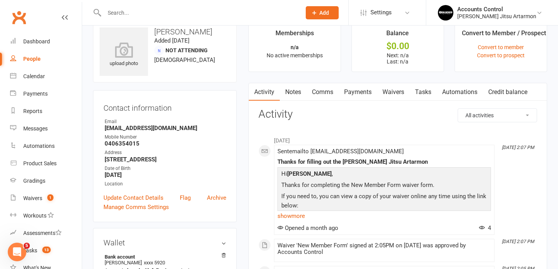
scroll to position [0, 0]
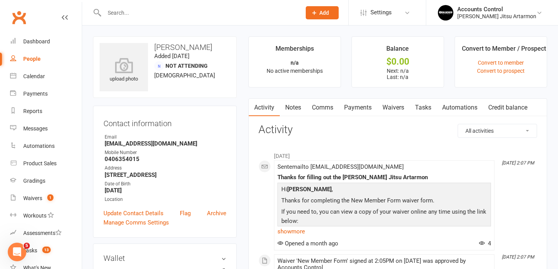
click at [388, 109] on link "Waivers" at bounding box center [393, 108] width 33 height 18
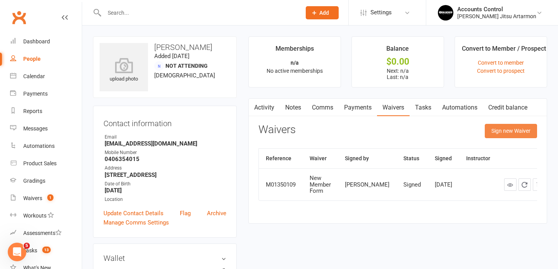
click at [506, 130] on button "Sign new Waiver" at bounding box center [510, 131] width 52 height 14
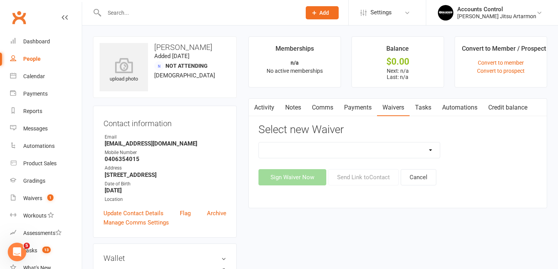
click at [440, 152] on div "Injury Reporting and Management KIDS HOLIDAY CAMP (10th - 17th of July) LANE CO…" at bounding box center [349, 150] width 194 height 16
click at [430, 152] on select "Injury Reporting and Management KIDS HOLIDAY CAMP (10th - 17th of July) LANE CO…" at bounding box center [349, 149] width 181 height 15
select select "13586"
click at [259, 142] on select "Injury Reporting and Management KIDS HOLIDAY CAMP (10th - 17th of July) LANE CO…" at bounding box center [349, 149] width 181 height 15
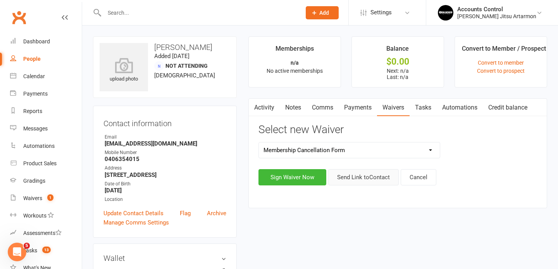
click at [362, 182] on button "Send Link to Contact" at bounding box center [363, 177] width 70 height 16
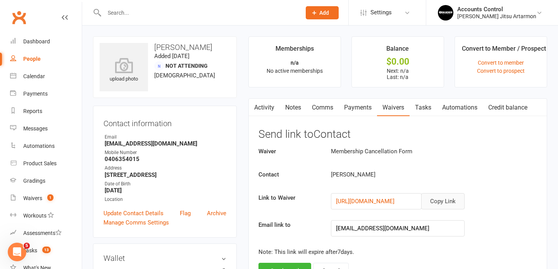
click at [439, 203] on button "Copy Link" at bounding box center [442, 201] width 43 height 16
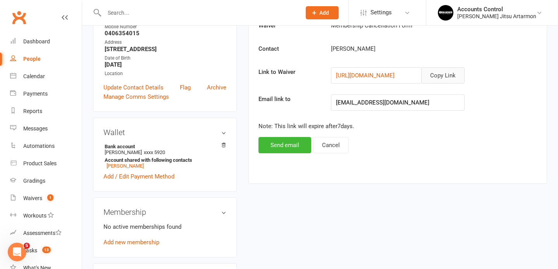
scroll to position [127, 0]
click at [449, 77] on button "Copy Link" at bounding box center [442, 75] width 43 height 16
click at [446, 73] on button "Copy Link" at bounding box center [442, 75] width 43 height 16
click at [291, 144] on button "Send email" at bounding box center [284, 144] width 53 height 16
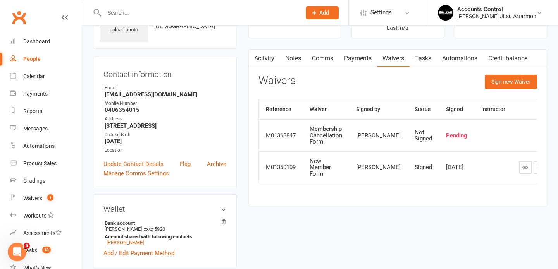
scroll to position [0, 0]
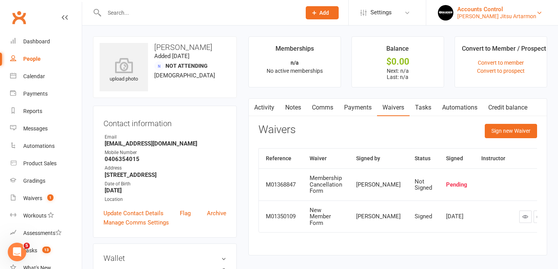
click at [511, 11] on div "Accounts Control" at bounding box center [496, 9] width 79 height 7
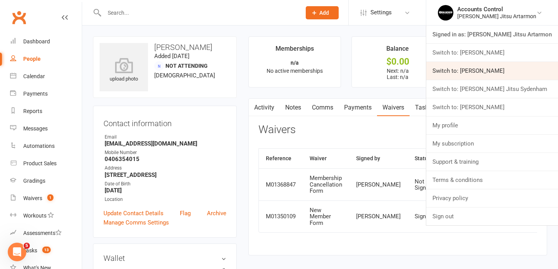
click at [497, 74] on link "Switch to: [PERSON_NAME]" at bounding box center [492, 71] width 132 height 18
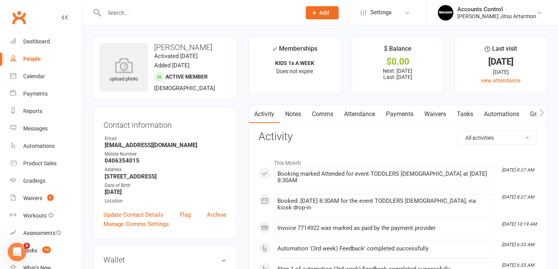
click at [220, 14] on input "text" at bounding box center [199, 12] width 194 height 11
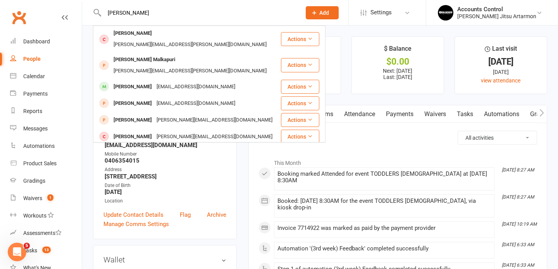
type input "[PERSON_NAME]"
click at [528, 14] on div "[PERSON_NAME] Jitsu Artarmon" at bounding box center [496, 16] width 79 height 7
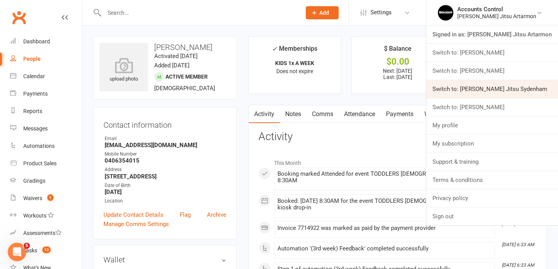
click at [507, 87] on link "Switch to: [PERSON_NAME] Jitsu Sydenham" at bounding box center [492, 89] width 132 height 18
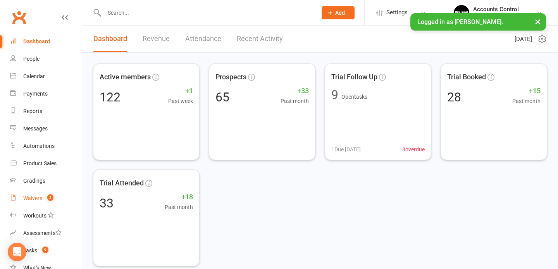
click at [36, 200] on div "Waivers" at bounding box center [32, 198] width 19 height 6
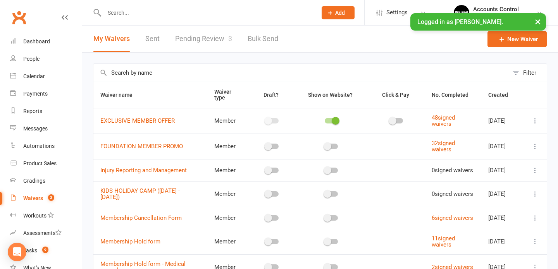
click at [197, 36] on link "Pending Review 3" at bounding box center [203, 39] width 57 height 27
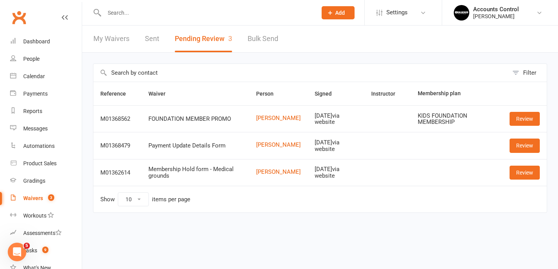
click at [231, 19] on div at bounding box center [202, 12] width 218 height 25
click at [223, 10] on input "text" at bounding box center [206, 12] width 209 height 11
type input "s"
click at [199, 17] on input "text" at bounding box center [206, 12] width 209 height 11
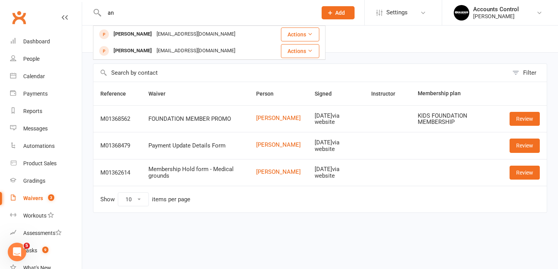
type input "a"
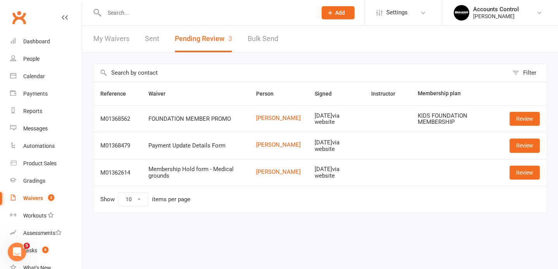
click at [173, 13] on input "text" at bounding box center [206, 12] width 209 height 11
paste input "[EMAIL_ADDRESS][DOMAIN_NAME]"
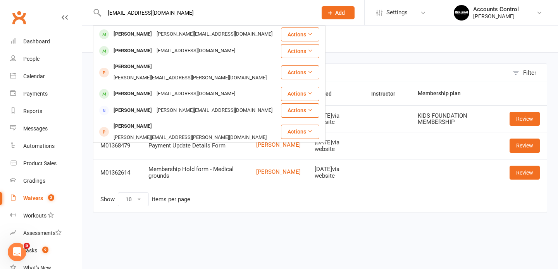
type input "[EMAIL_ADDRESS][DOMAIN_NAME]"
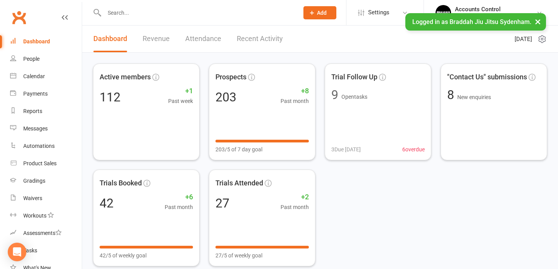
click at [231, 10] on input "text" at bounding box center [197, 12] width 191 height 11
paste input "[EMAIL_ADDRESS][DOMAIN_NAME]"
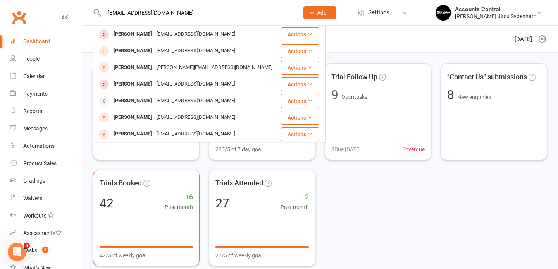
type input "[EMAIL_ADDRESS][DOMAIN_NAME]"
click at [343, 210] on div "Active members 112 +1 Past week Prospects 203 +8 Past month 203/5 of 7 day goal…" at bounding box center [320, 164] width 454 height 203
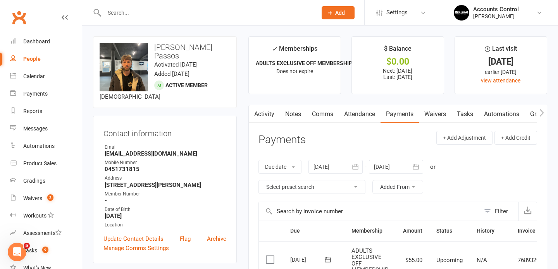
scroll to position [0, 4]
click at [31, 56] on div "People" at bounding box center [31, 59] width 17 height 6
select select "100"
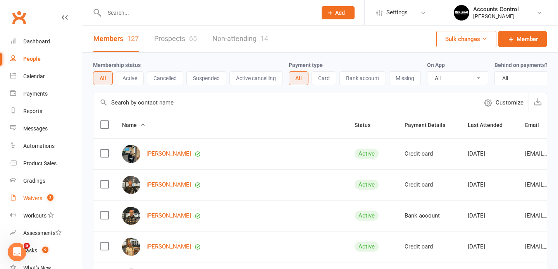
click at [37, 200] on div "Waivers" at bounding box center [32, 198] width 19 height 6
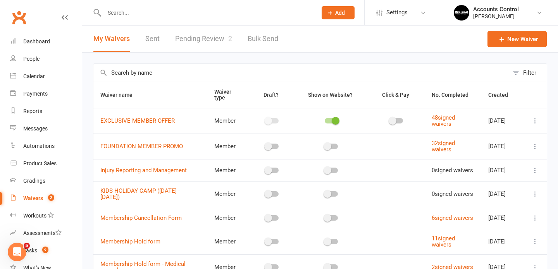
click at [214, 39] on link "Pending Review 2" at bounding box center [203, 39] width 57 height 27
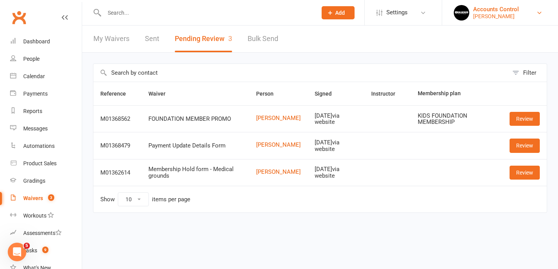
click at [518, 16] on div "[PERSON_NAME]" at bounding box center [496, 16] width 46 height 7
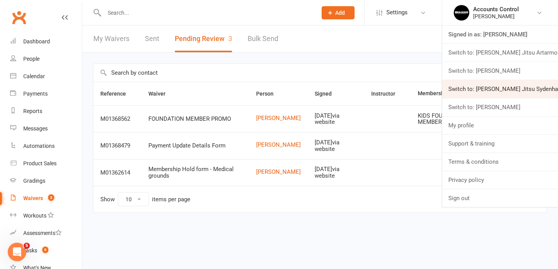
click at [520, 86] on link "Switch to: [PERSON_NAME] Jitsu Sydenham" at bounding box center [500, 89] width 116 height 18
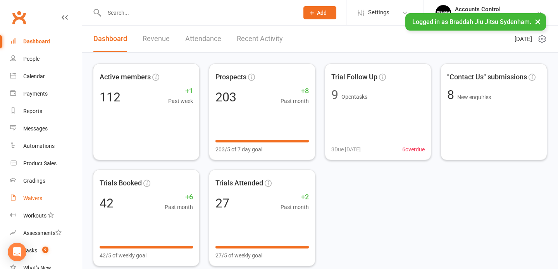
click at [39, 197] on div "Waivers" at bounding box center [32, 198] width 19 height 6
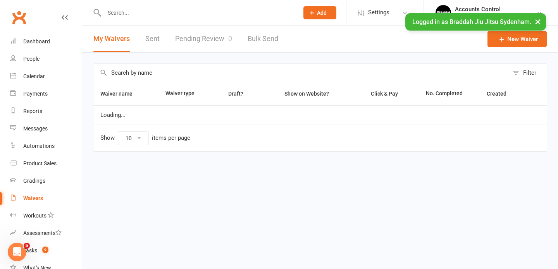
select select "25"
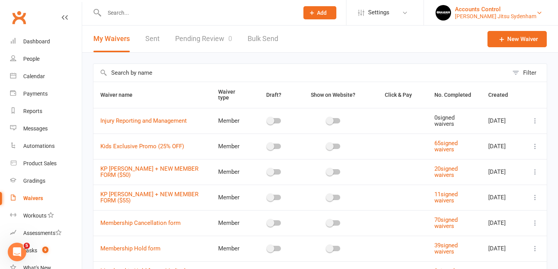
click at [529, 12] on div "Accounts Control" at bounding box center [495, 9] width 81 height 7
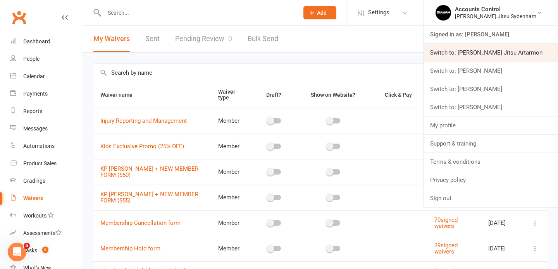
click at [513, 54] on link "Switch to: Braddah Jiu Jitsu Artarmon" at bounding box center [491, 53] width 134 height 18
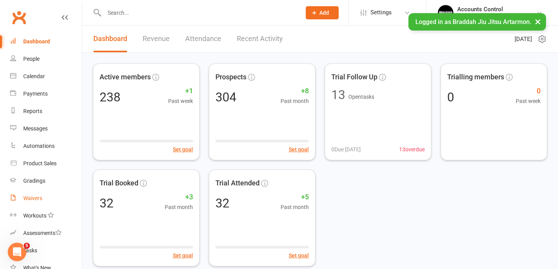
click at [34, 199] on div "Waivers" at bounding box center [32, 198] width 19 height 6
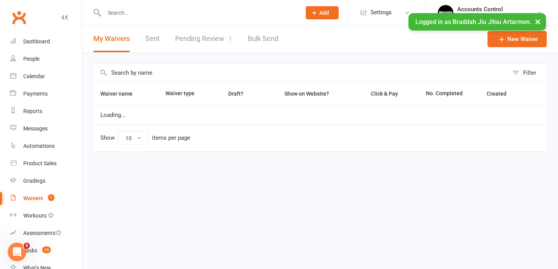
select select "50"
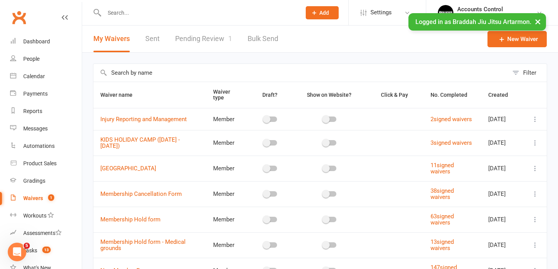
click at [210, 37] on link "Pending Review 1" at bounding box center [203, 39] width 57 height 27
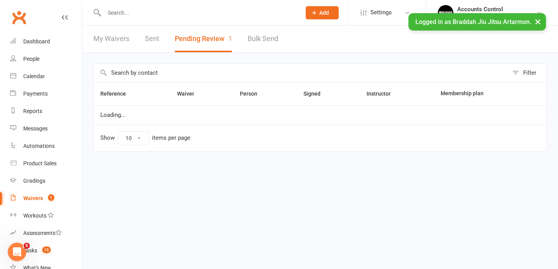
select select "50"
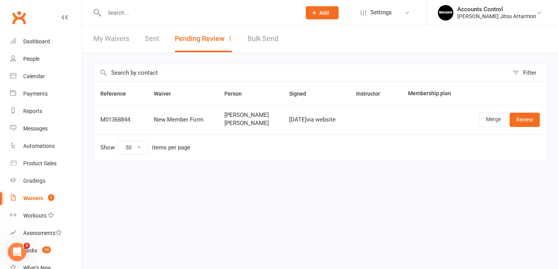
click at [244, 117] on span "[PERSON_NAME]" at bounding box center [249, 115] width 51 height 7
click at [247, 128] on td "[PERSON_NAME] [PERSON_NAME]" at bounding box center [249, 119] width 65 height 29
click at [245, 120] on span "[PERSON_NAME]" at bounding box center [249, 123] width 51 height 7
click at [528, 121] on link "Review" at bounding box center [524, 120] width 30 height 14
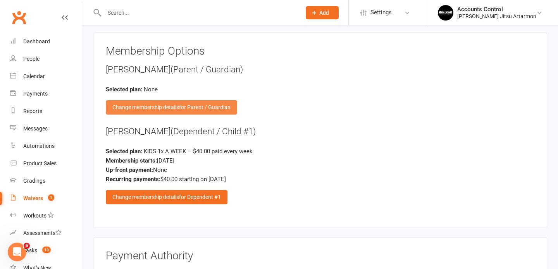
scroll to position [643, 0]
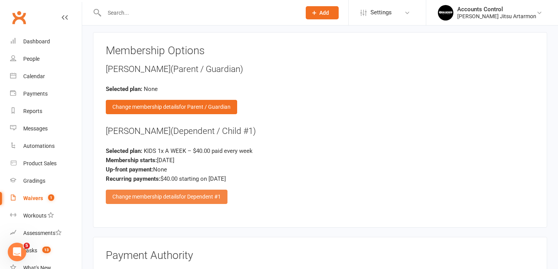
click at [193, 200] on div "Change membership details for Dependent #1" at bounding box center [167, 197] width 122 height 14
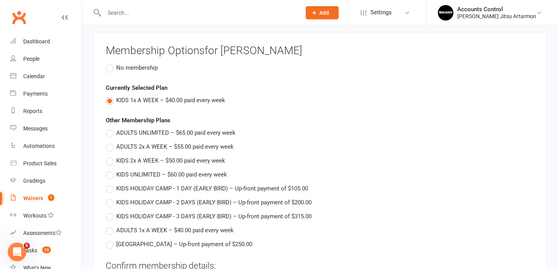
click at [109, 63] on label "No membership" at bounding box center [132, 67] width 52 height 9
click at [109, 63] on input "No membership" at bounding box center [108, 63] width 5 height 0
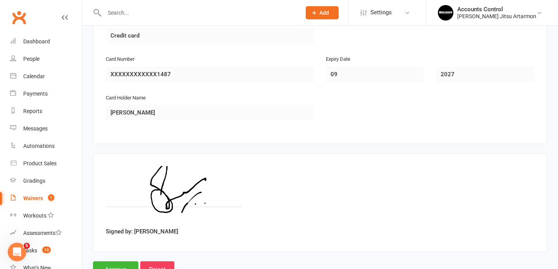
scroll to position [1014, 0]
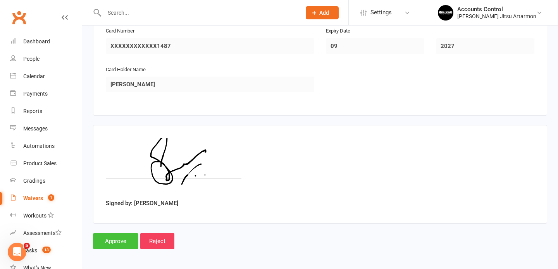
click at [124, 241] on input "Approve" at bounding box center [115, 241] width 45 height 16
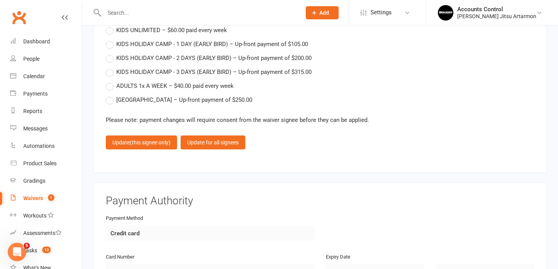
scroll to position [789, 0]
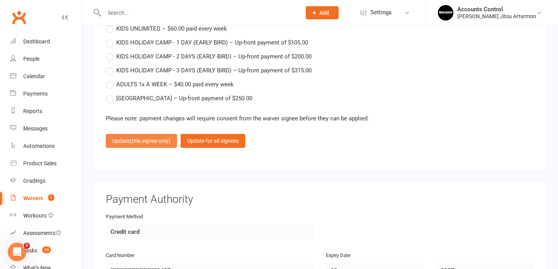
click at [142, 143] on button "Update (this signee only)" at bounding box center [141, 141] width 71 height 14
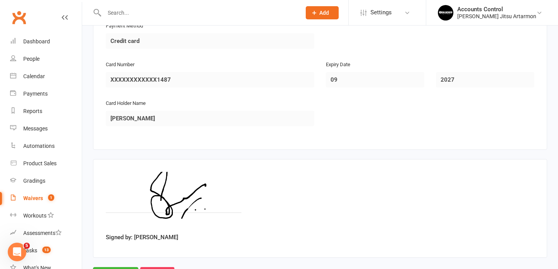
scroll to position [896, 0]
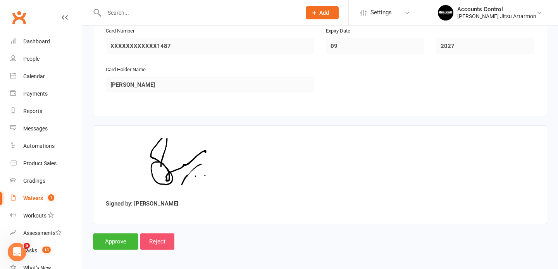
click at [161, 242] on input "Reject" at bounding box center [157, 241] width 34 height 16
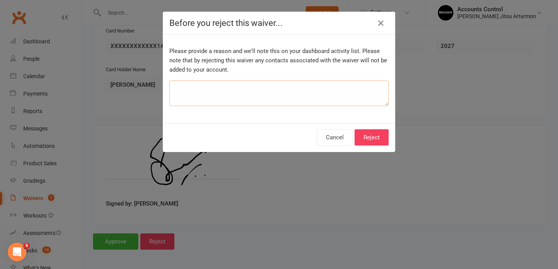
click at [291, 95] on textarea at bounding box center [278, 94] width 219 height 26
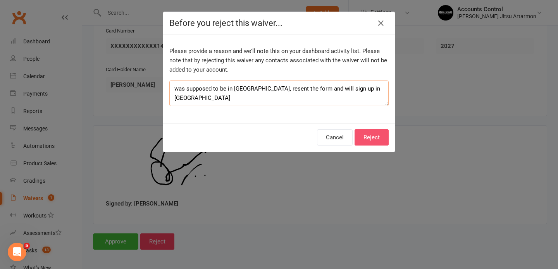
type textarea "was supposed to be in maroubra, resent the form and will sign up in Maroubra"
click at [381, 138] on button "Reject" at bounding box center [371, 137] width 34 height 16
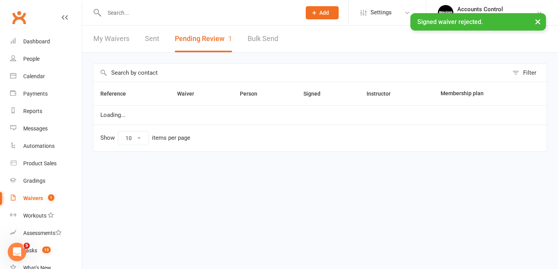
select select "50"
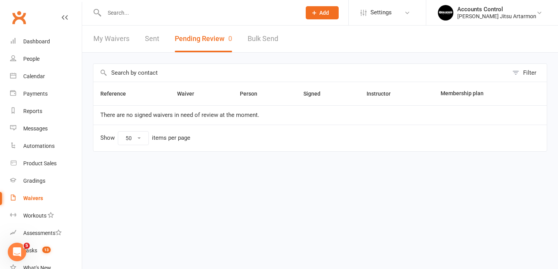
click at [37, 198] on div "Waivers" at bounding box center [33, 198] width 20 height 6
select select "50"
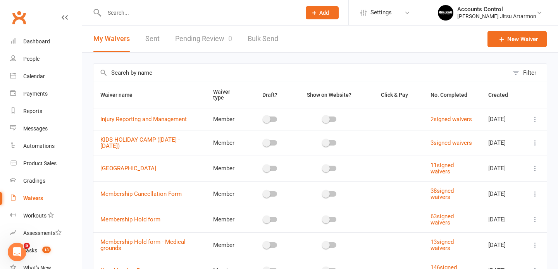
click at [204, 38] on link "Pending Review 0" at bounding box center [203, 39] width 57 height 27
select select "50"
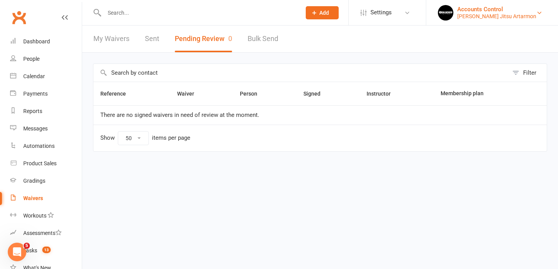
click at [520, 14] on div "Braddah Jiu Jitsu Artarmon" at bounding box center [496, 16] width 79 height 7
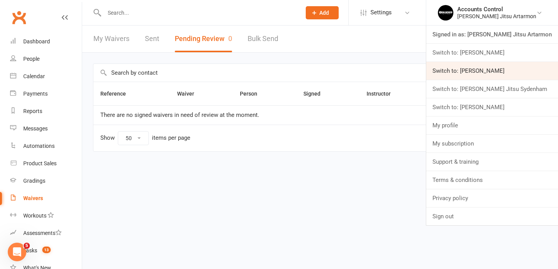
click at [488, 70] on link "Switch to: Braddah Jiu Jitsu Maroubra" at bounding box center [492, 71] width 132 height 18
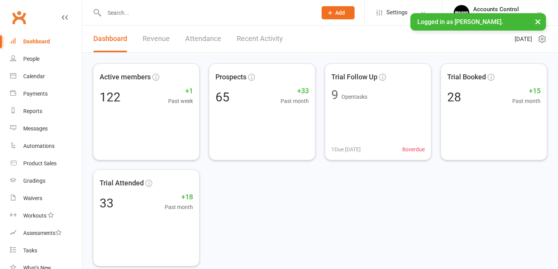
click at [157, 16] on input "text" at bounding box center [206, 12] width 209 height 11
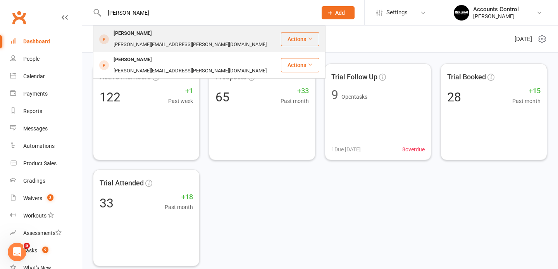
type input "[PERSON_NAME]"
click at [137, 35] on div "[PERSON_NAME]" at bounding box center [132, 33] width 43 height 11
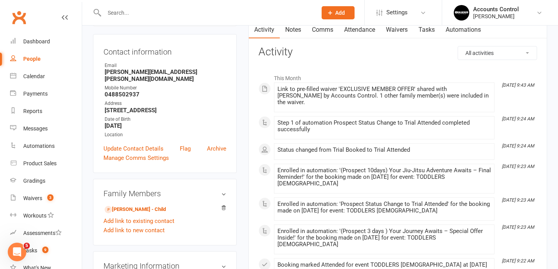
scroll to position [71, 0]
click at [392, 32] on link "Waivers" at bounding box center [396, 30] width 33 height 18
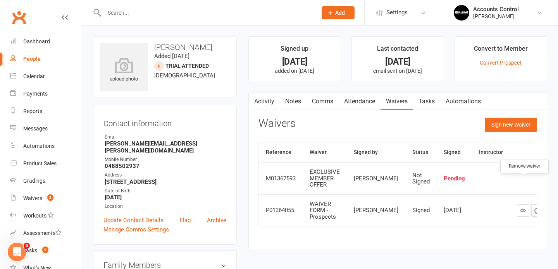
click at [545, 185] on button "button" at bounding box center [551, 178] width 12 height 12
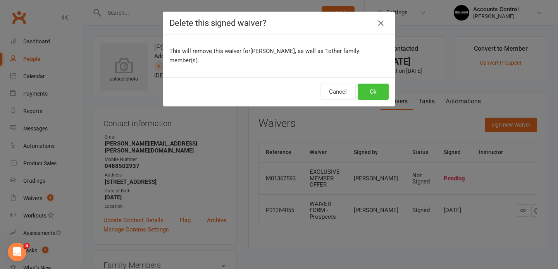
click at [379, 84] on button "Ok" at bounding box center [372, 92] width 31 height 16
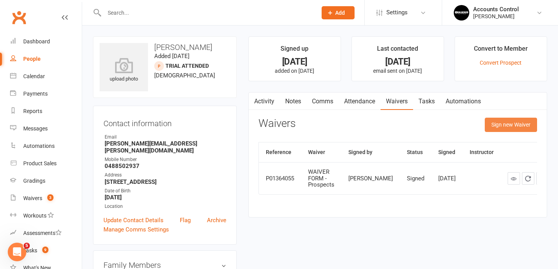
click at [504, 124] on button "Sign new Waiver" at bounding box center [510, 125] width 52 height 14
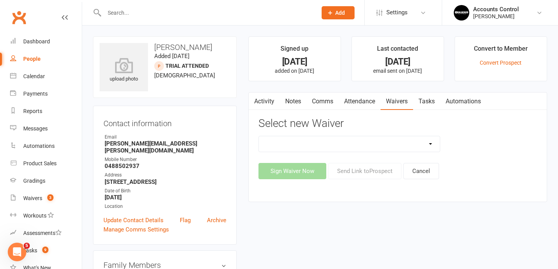
click at [357, 144] on select "EXCLUSIVE MEMBER OFFER FOUNDATION MEMBER PROMO Injury Reporting and Management …" at bounding box center [349, 143] width 181 height 15
select select "14662"
click at [259, 136] on select "EXCLUSIVE MEMBER OFFER FOUNDATION MEMBER PROMO Injury Reporting and Management …" at bounding box center [349, 143] width 181 height 15
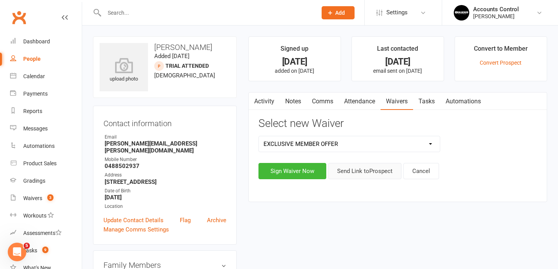
click at [366, 172] on button "Send Link to Prospect" at bounding box center [364, 171] width 73 height 16
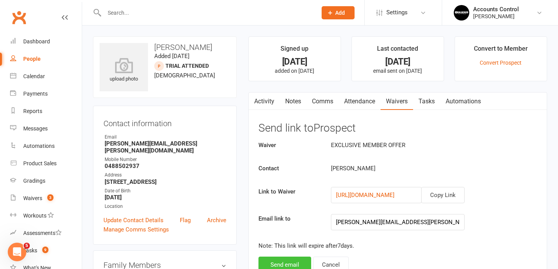
click at [293, 265] on button "Send email" at bounding box center [284, 265] width 53 height 16
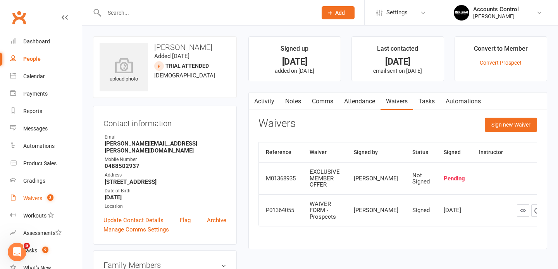
click at [37, 197] on div "Waivers" at bounding box center [32, 198] width 19 height 6
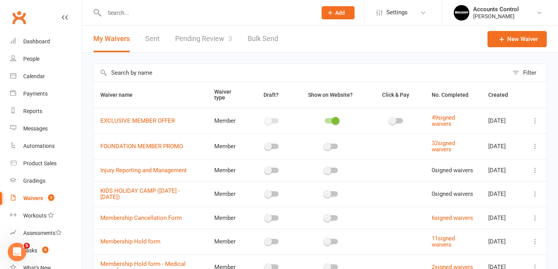
click at [216, 39] on link "Pending Review 3" at bounding box center [203, 39] width 57 height 27
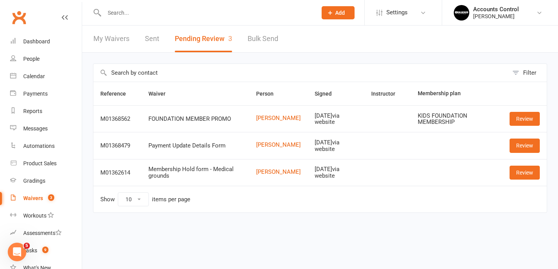
click at [33, 204] on link "Waivers 3" at bounding box center [46, 198] width 72 height 17
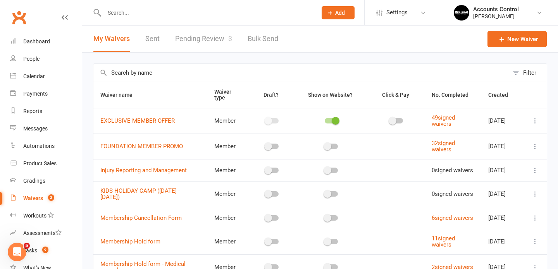
click at [222, 39] on link "Pending Review 3" at bounding box center [203, 39] width 57 height 27
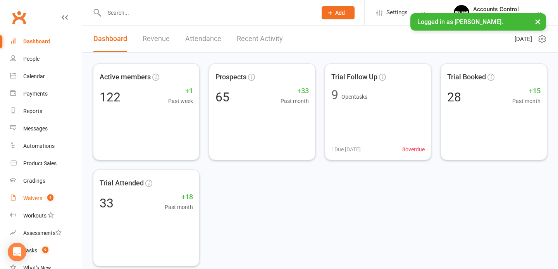
click at [35, 200] on div "Waivers" at bounding box center [32, 198] width 19 height 6
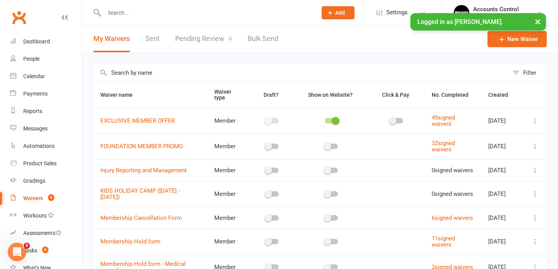
click at [213, 36] on link "Pending Review 4" at bounding box center [203, 39] width 57 height 27
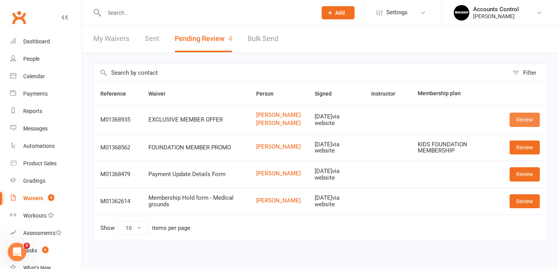
click at [523, 123] on link "Review" at bounding box center [524, 120] width 30 height 14
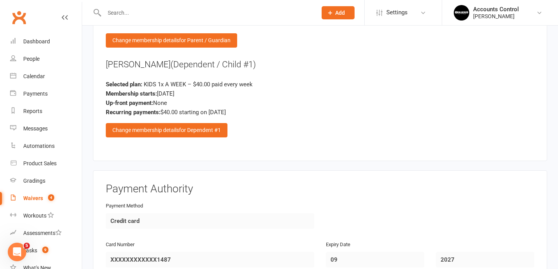
scroll to position [711, 0]
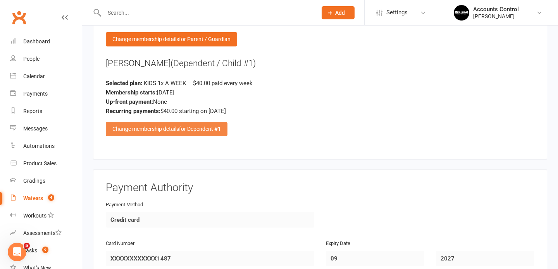
click at [158, 129] on div "Change membership details for Dependent #1" at bounding box center [167, 129] width 122 height 14
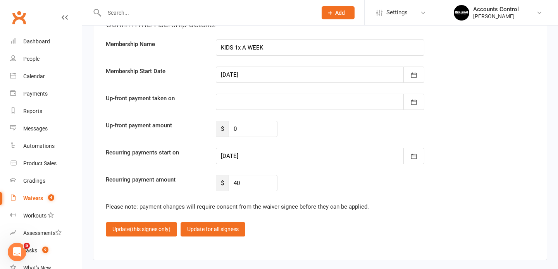
scroll to position [932, 0]
click at [416, 155] on icon "button" at bounding box center [414, 156] width 6 height 5
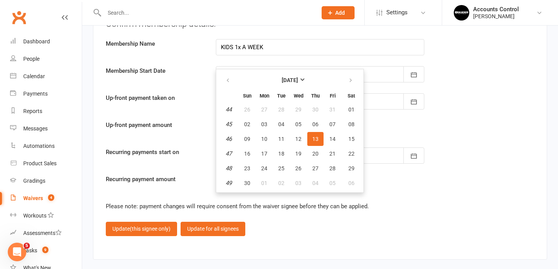
click at [444, 139] on div "Confirm membership details: Membership Name KIDS 1x A WEEK Membership Start Dat…" at bounding box center [320, 104] width 428 height 173
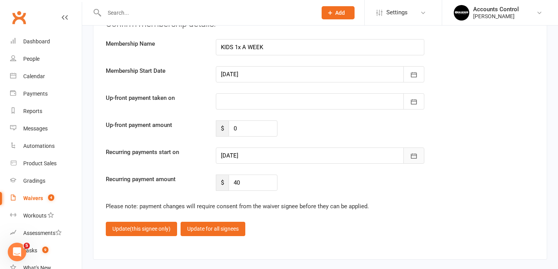
click at [416, 154] on icon "button" at bounding box center [414, 156] width 8 height 8
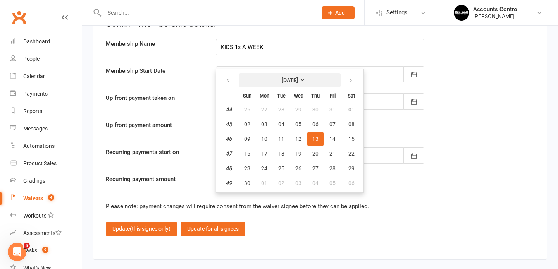
click at [299, 81] on button "November 2025" at bounding box center [289, 80] width 101 height 14
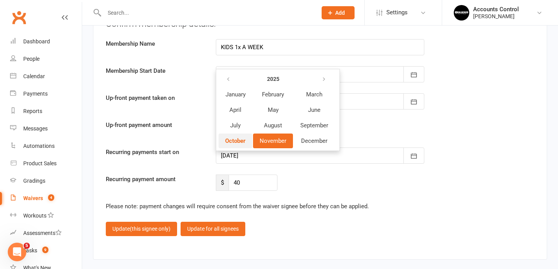
click at [238, 137] on span "October" at bounding box center [235, 140] width 21 height 7
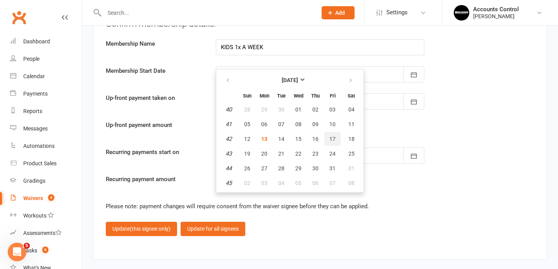
click at [329, 138] on span "17" at bounding box center [332, 139] width 6 height 6
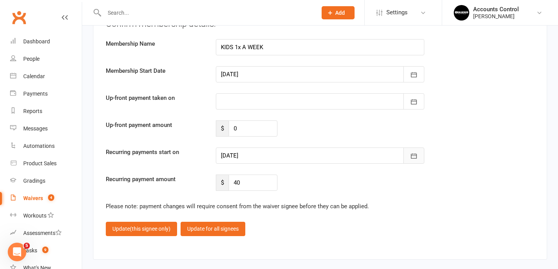
click at [410, 157] on icon "button" at bounding box center [414, 156] width 8 height 8
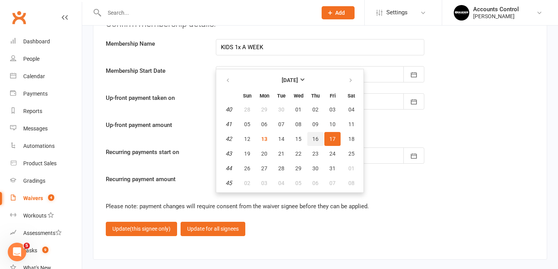
click at [317, 137] on span "16" at bounding box center [315, 139] width 6 height 6
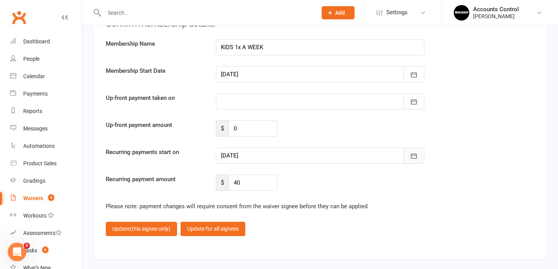
click at [413, 154] on icon "button" at bounding box center [414, 156] width 8 height 8
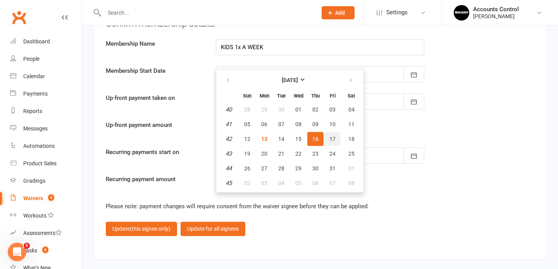
click at [331, 137] on span "17" at bounding box center [332, 139] width 6 height 6
type input "17 Oct 2025"
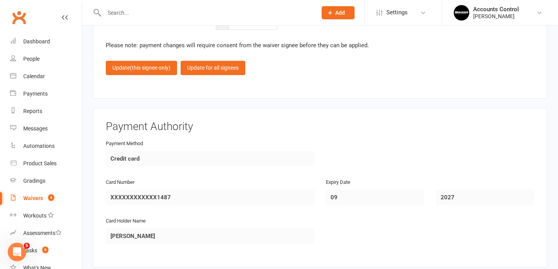
scroll to position [1094, 0]
click at [227, 65] on button "Update for all signees" at bounding box center [212, 67] width 65 height 14
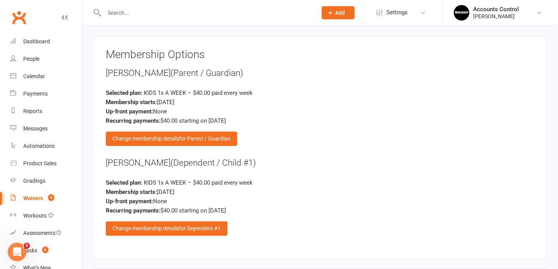
scroll to position [645, 0]
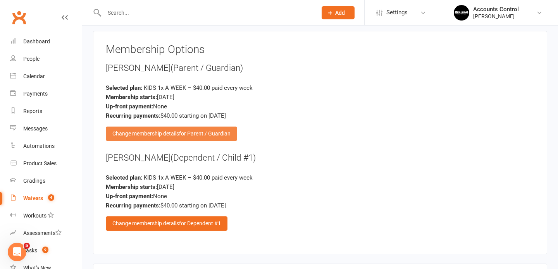
click at [182, 132] on span "for Parent / Guardian" at bounding box center [204, 133] width 51 height 6
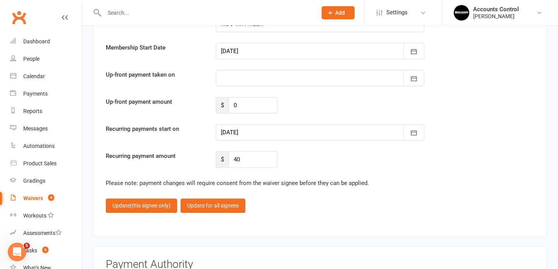
scroll to position [938, 0]
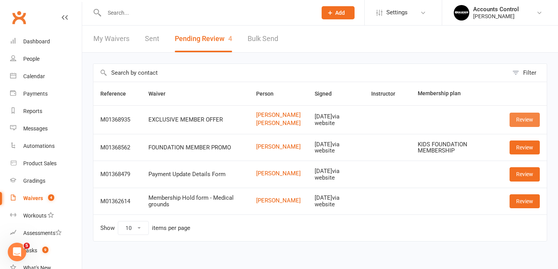
click at [530, 126] on link "Review" at bounding box center [524, 120] width 30 height 14
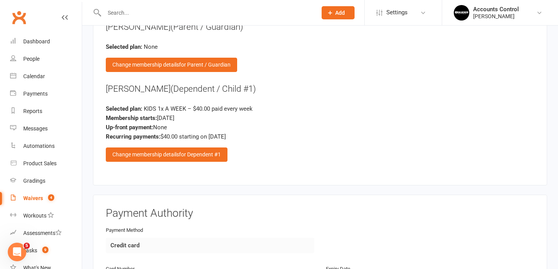
scroll to position [686, 0]
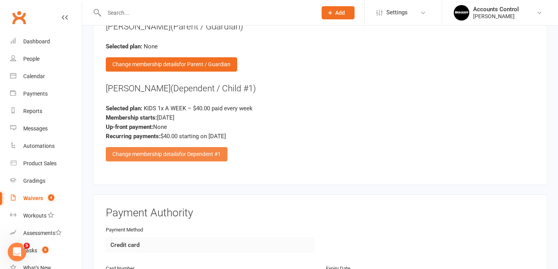
click at [177, 154] on div "Change membership details for Dependent #1" at bounding box center [167, 154] width 122 height 14
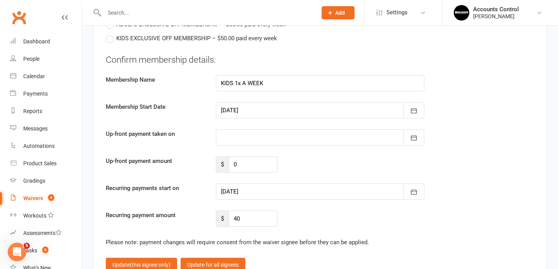
scroll to position [896, 0]
click at [413, 192] on icon "button" at bounding box center [414, 192] width 8 height 8
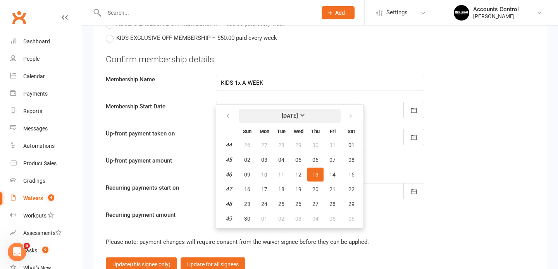
click at [306, 119] on button "[DATE]" at bounding box center [289, 116] width 101 height 14
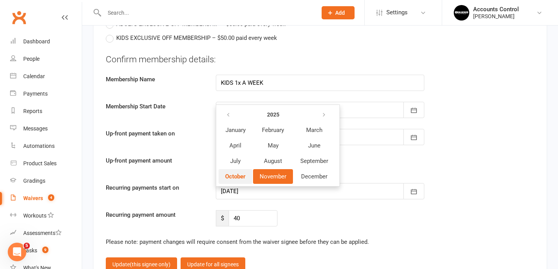
click at [231, 176] on span "October" at bounding box center [235, 176] width 21 height 7
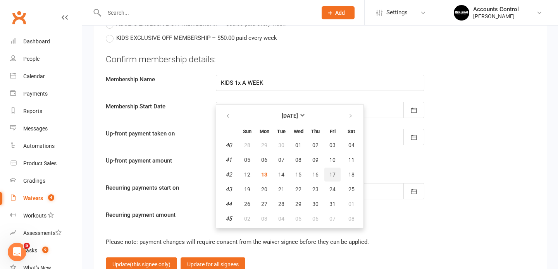
click at [330, 172] on span "17" at bounding box center [332, 175] width 6 height 6
type input "17 Oct 2025"
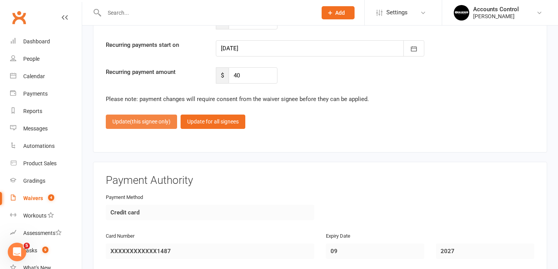
click at [152, 119] on span "(this signee only)" at bounding box center [150, 121] width 41 height 6
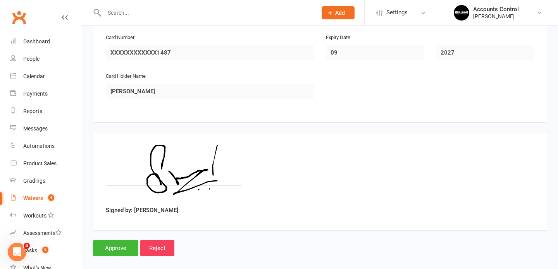
scroll to position [923, 0]
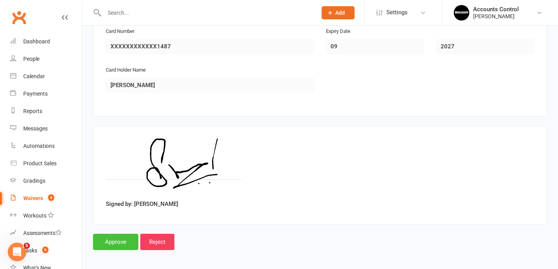
click at [118, 240] on input "Approve" at bounding box center [115, 242] width 45 height 16
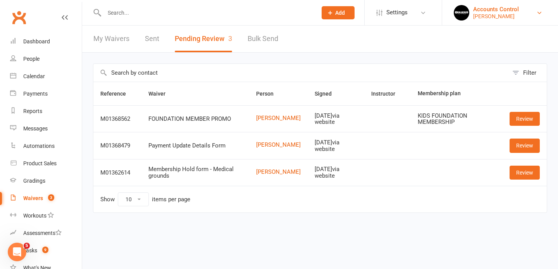
click at [518, 15] on div "Braddah Jiu Jitsu Maroubra" at bounding box center [496, 16] width 46 height 7
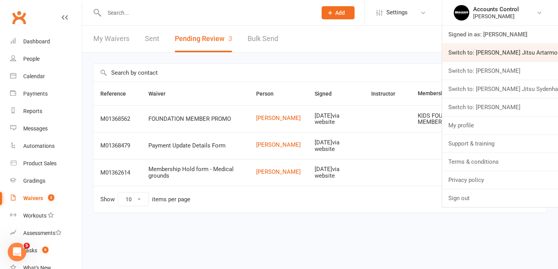
click at [513, 57] on link "Switch to: Braddah Jiu Jitsu Artarmon" at bounding box center [500, 53] width 116 height 18
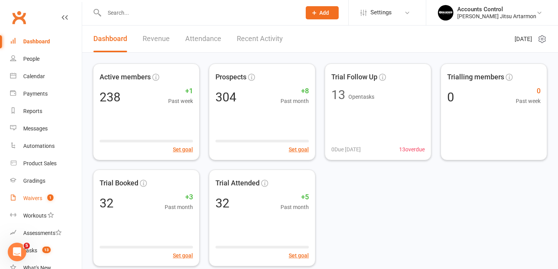
click at [26, 199] on div "Waivers" at bounding box center [32, 198] width 19 height 6
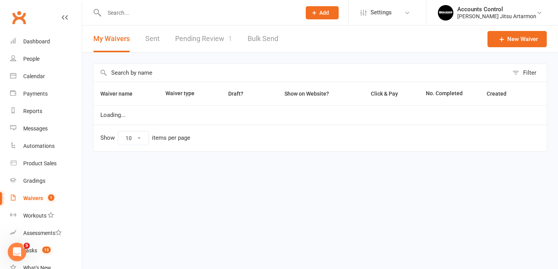
select select "50"
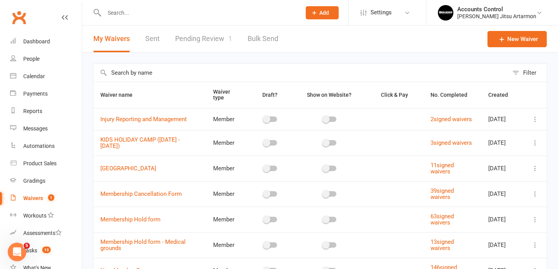
click at [202, 37] on link "Pending Review 1" at bounding box center [203, 39] width 57 height 27
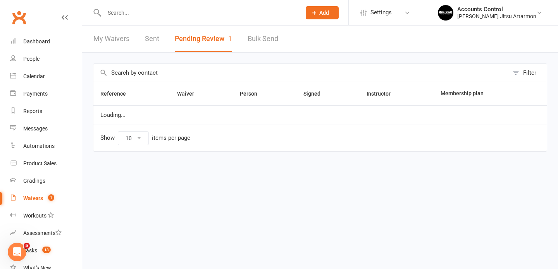
select select "50"
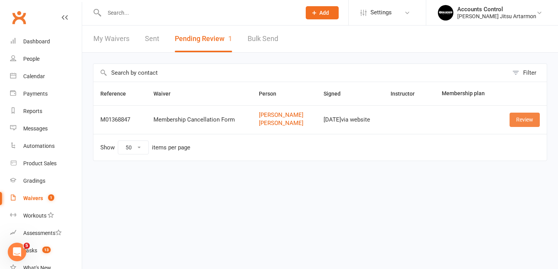
click at [523, 121] on link "Review" at bounding box center [524, 120] width 30 height 14
click at [268, 122] on link "[PERSON_NAME]" at bounding box center [284, 123] width 51 height 7
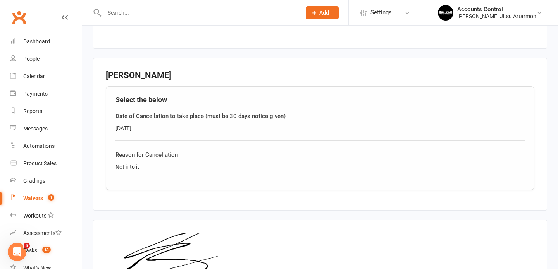
scroll to position [394, 0]
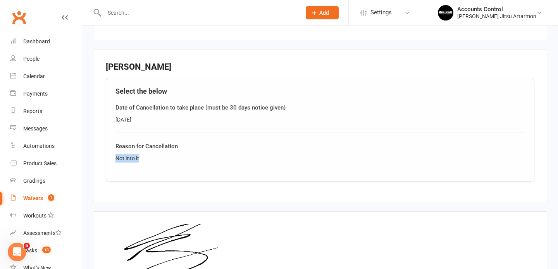
drag, startPoint x: 146, startPoint y: 149, endPoint x: 109, endPoint y: 148, distance: 36.8
click at [109, 148] on div "Select the below Date of Cancellation to take place (must be 30 days notice giv…" at bounding box center [320, 130] width 428 height 104
copy div "Not into it"
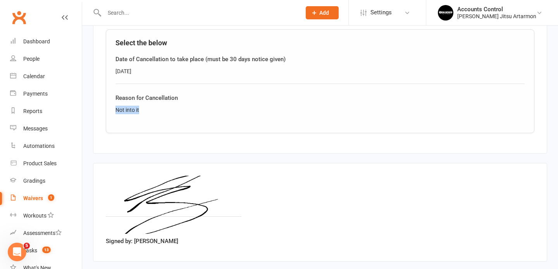
scroll to position [473, 0]
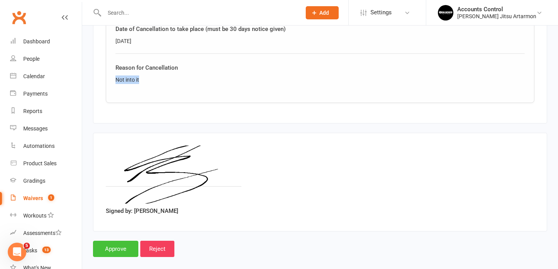
click at [108, 241] on input "Approve" at bounding box center [115, 249] width 45 height 16
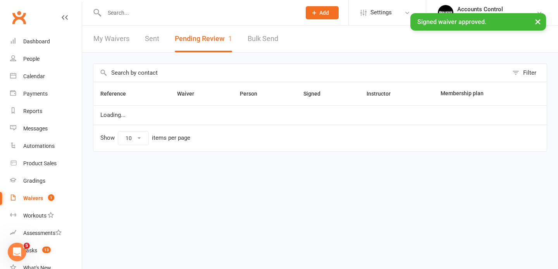
select select "50"
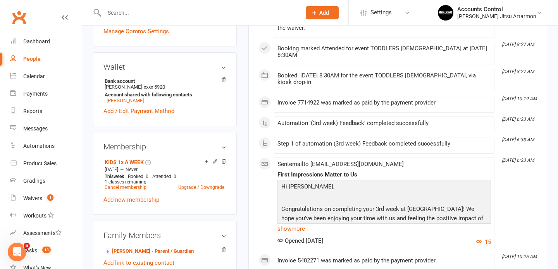
scroll to position [194, 0]
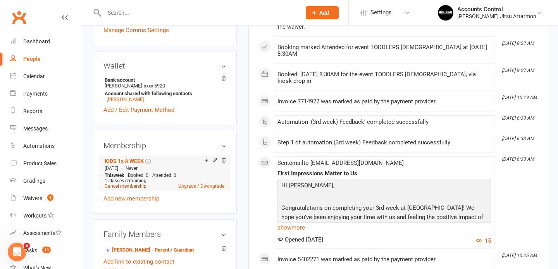
click at [130, 189] on link "Cancel membership" at bounding box center [126, 186] width 42 height 5
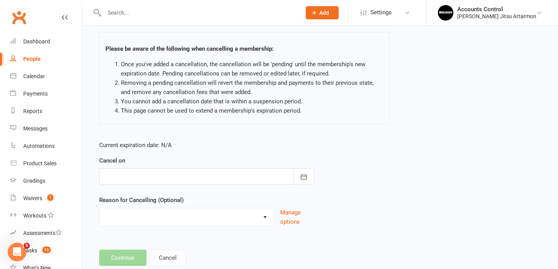
scroll to position [45, 0]
click at [304, 180] on icon "button" at bounding box center [304, 177] width 8 height 8
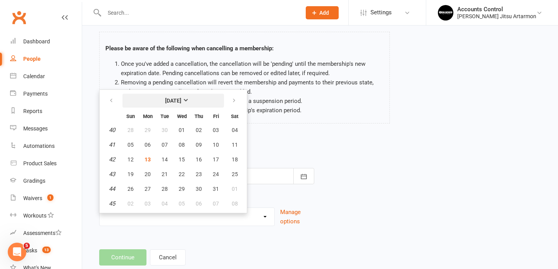
click at [190, 102] on button "[DATE]" at bounding box center [172, 101] width 101 height 14
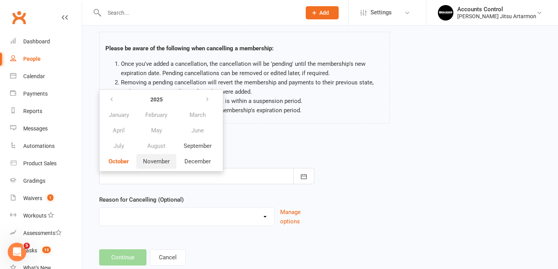
click at [163, 163] on span "November" at bounding box center [156, 161] width 27 height 7
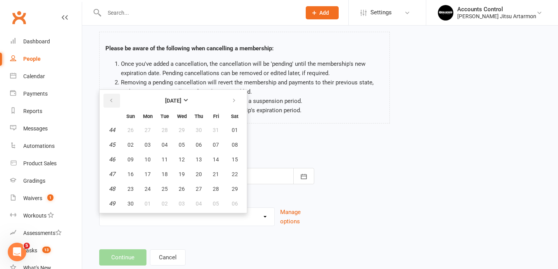
click at [114, 101] on button "button" at bounding box center [111, 101] width 17 height 14
click at [181, 98] on strong "[DATE]" at bounding box center [173, 101] width 16 height 6
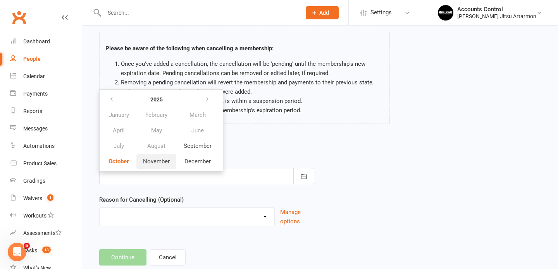
click at [159, 160] on span "November" at bounding box center [156, 161] width 27 height 7
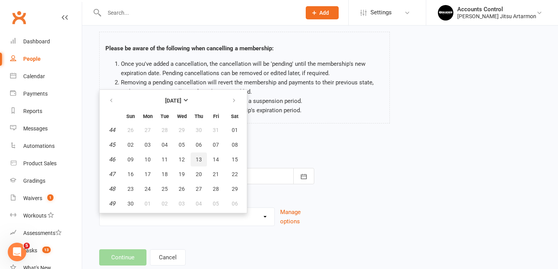
click at [198, 159] on span "13" at bounding box center [199, 159] width 6 height 6
type input "[DATE]"
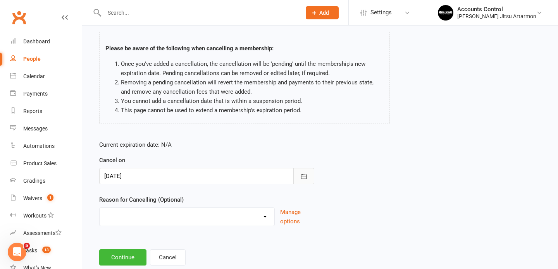
click at [305, 175] on icon "button" at bounding box center [304, 177] width 8 height 8
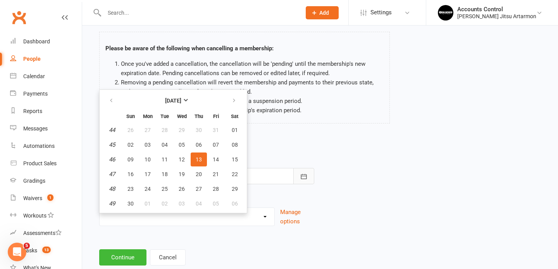
click at [305, 175] on icon "button" at bounding box center [304, 177] width 8 height 8
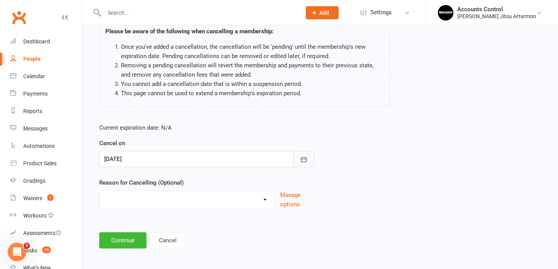
scroll to position [65, 0]
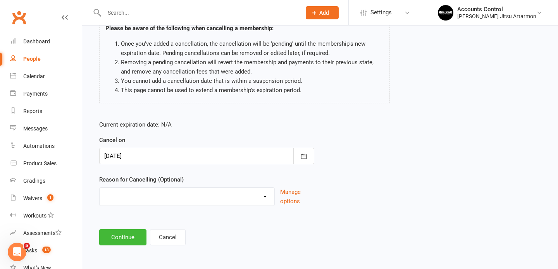
click at [266, 197] on select "Holiday Injury Other reason" at bounding box center [187, 195] width 175 height 15
select select "2"
click at [100, 188] on select "Holiday Injury Other reason" at bounding box center [187, 195] width 175 height 15
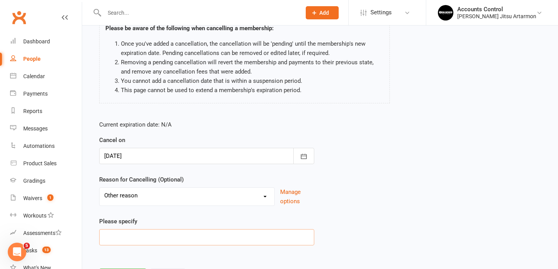
click at [139, 238] on input at bounding box center [206, 237] width 215 height 16
paste input "Not into it"
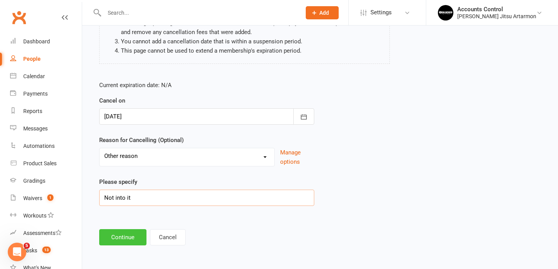
type input "Not into it"
click at [129, 238] on button "Continue" at bounding box center [122, 237] width 47 height 16
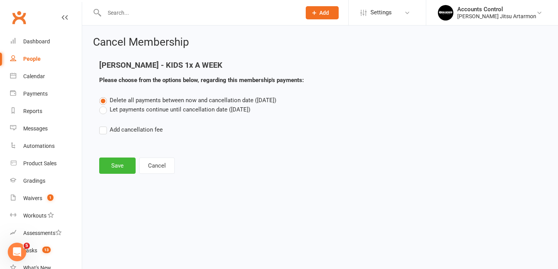
scroll to position [0, 0]
click at [103, 111] on label "Let payments continue until cancellation date ([DATE])" at bounding box center [174, 109] width 151 height 9
click at [103, 105] on input "Let payments continue until cancellation date ([DATE])" at bounding box center [101, 105] width 5 height 0
click at [110, 166] on button "Save" at bounding box center [117, 166] width 36 height 16
